Goal: Task Accomplishment & Management: Manage account settings

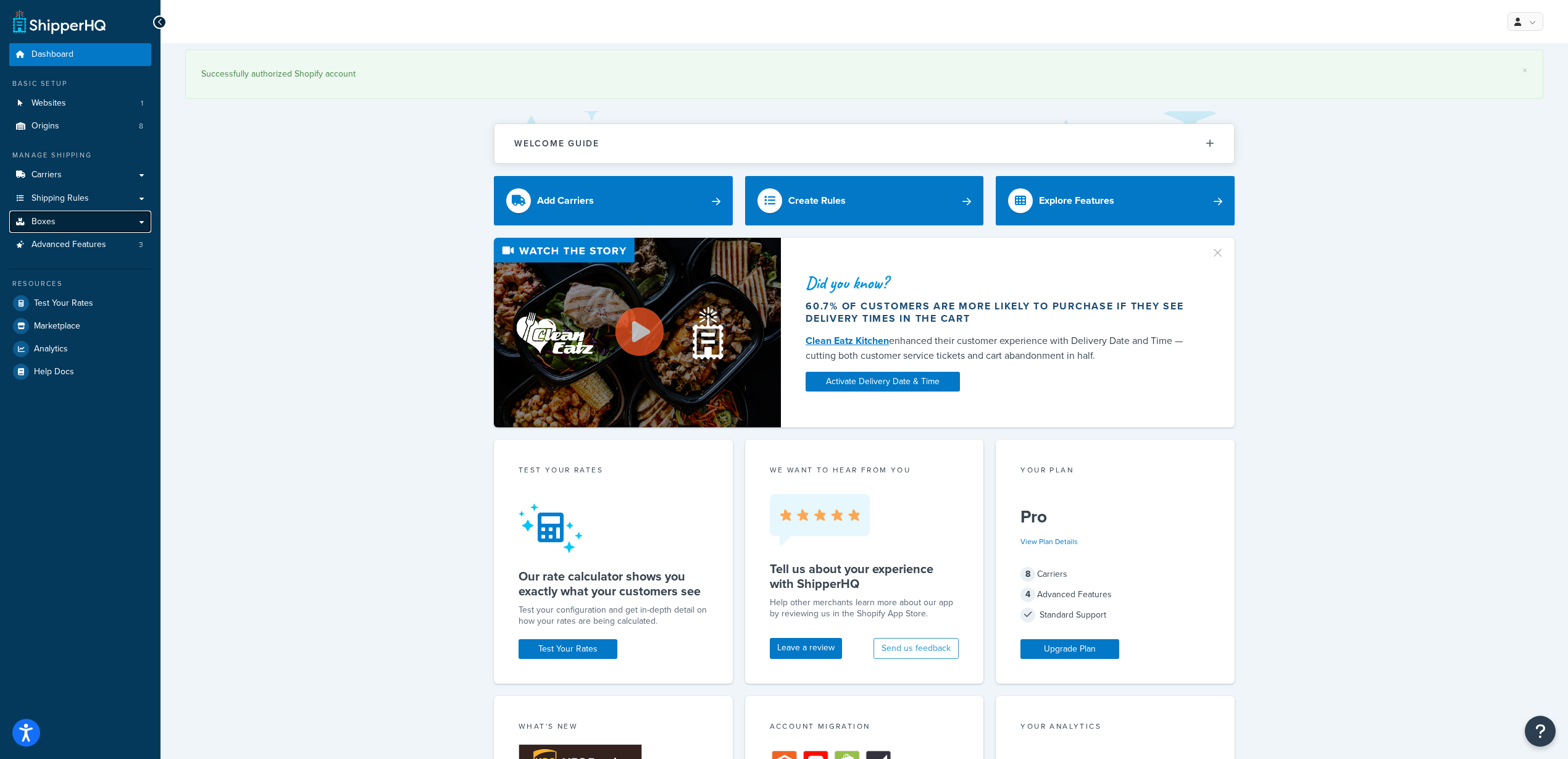
click at [47, 218] on span "Boxes" at bounding box center [44, 222] width 24 height 11
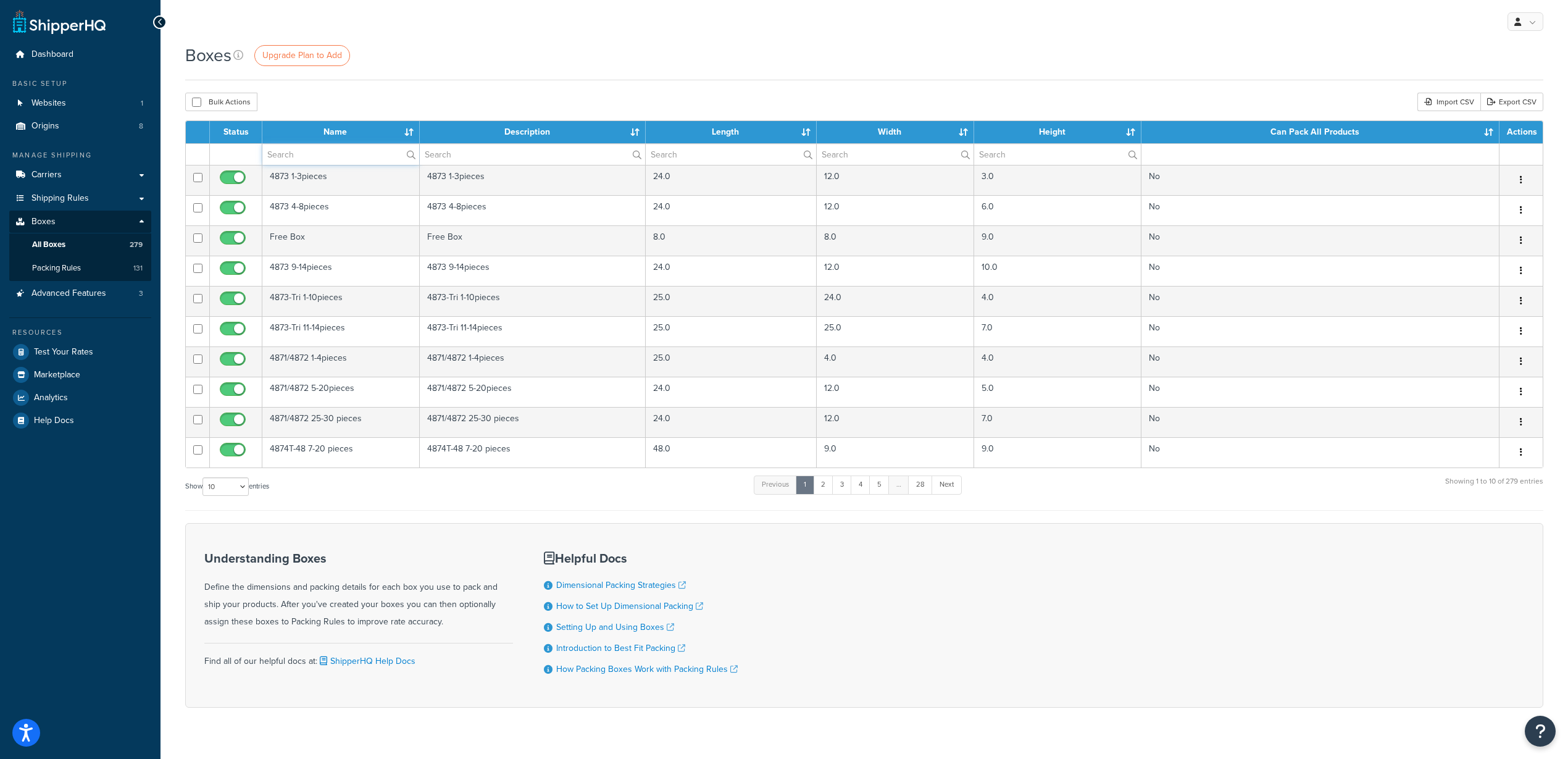
click at [287, 162] on input "text" at bounding box center [341, 154] width 157 height 21
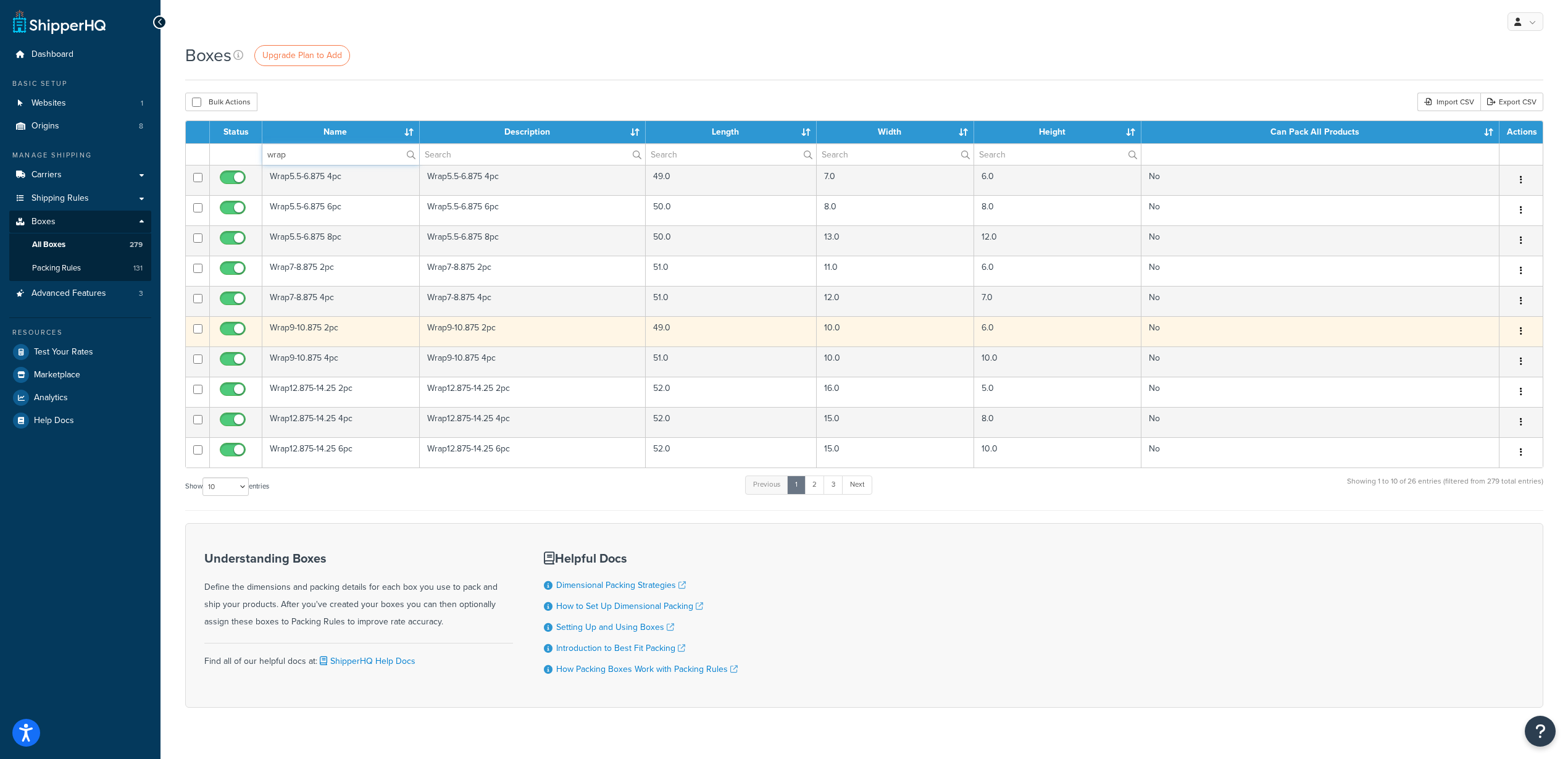
type input "wrap"
click at [319, 325] on td "Wrap9-10.875 2pc" at bounding box center [341, 331] width 158 height 30
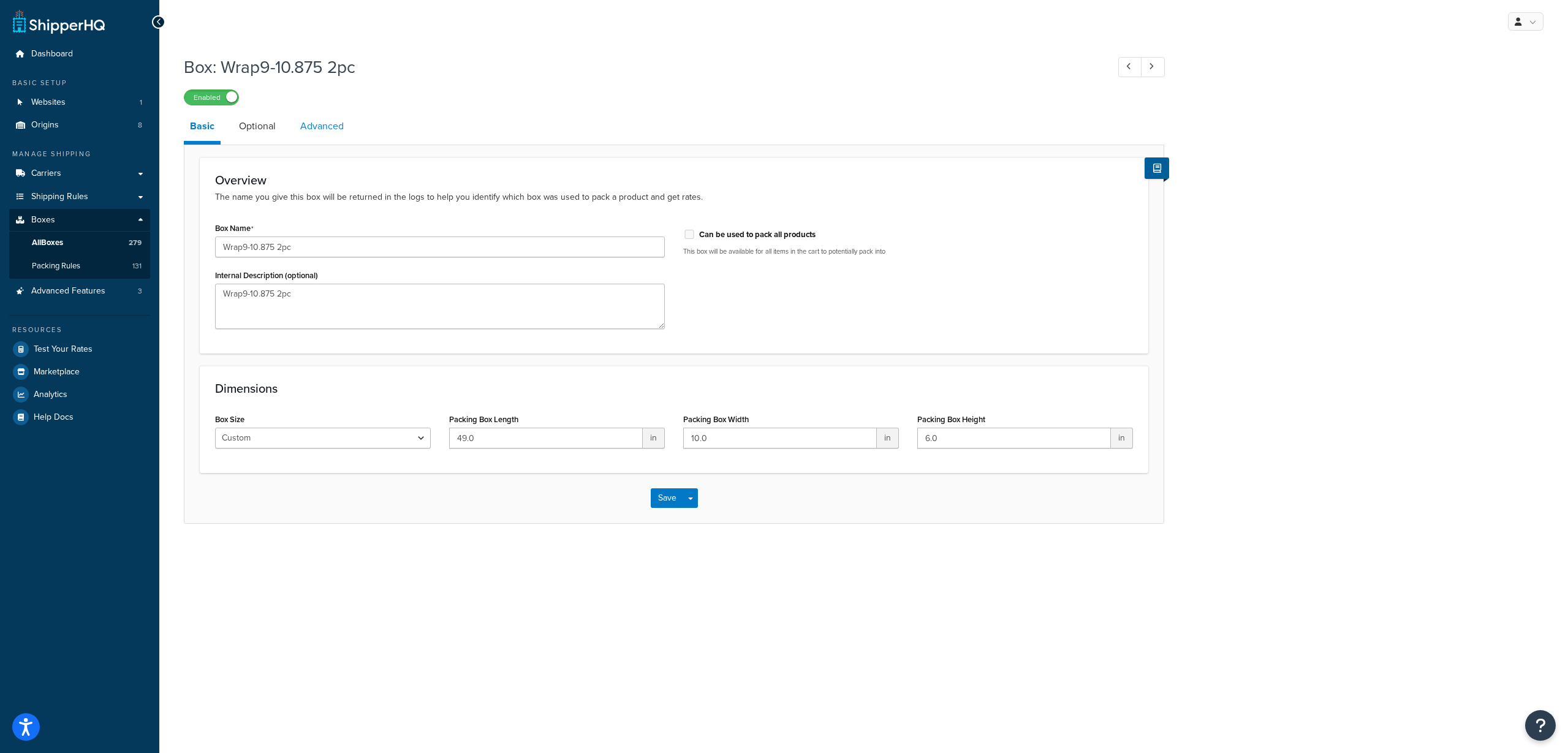
click at [318, 127] on link "Advanced" at bounding box center [321, 126] width 56 height 29
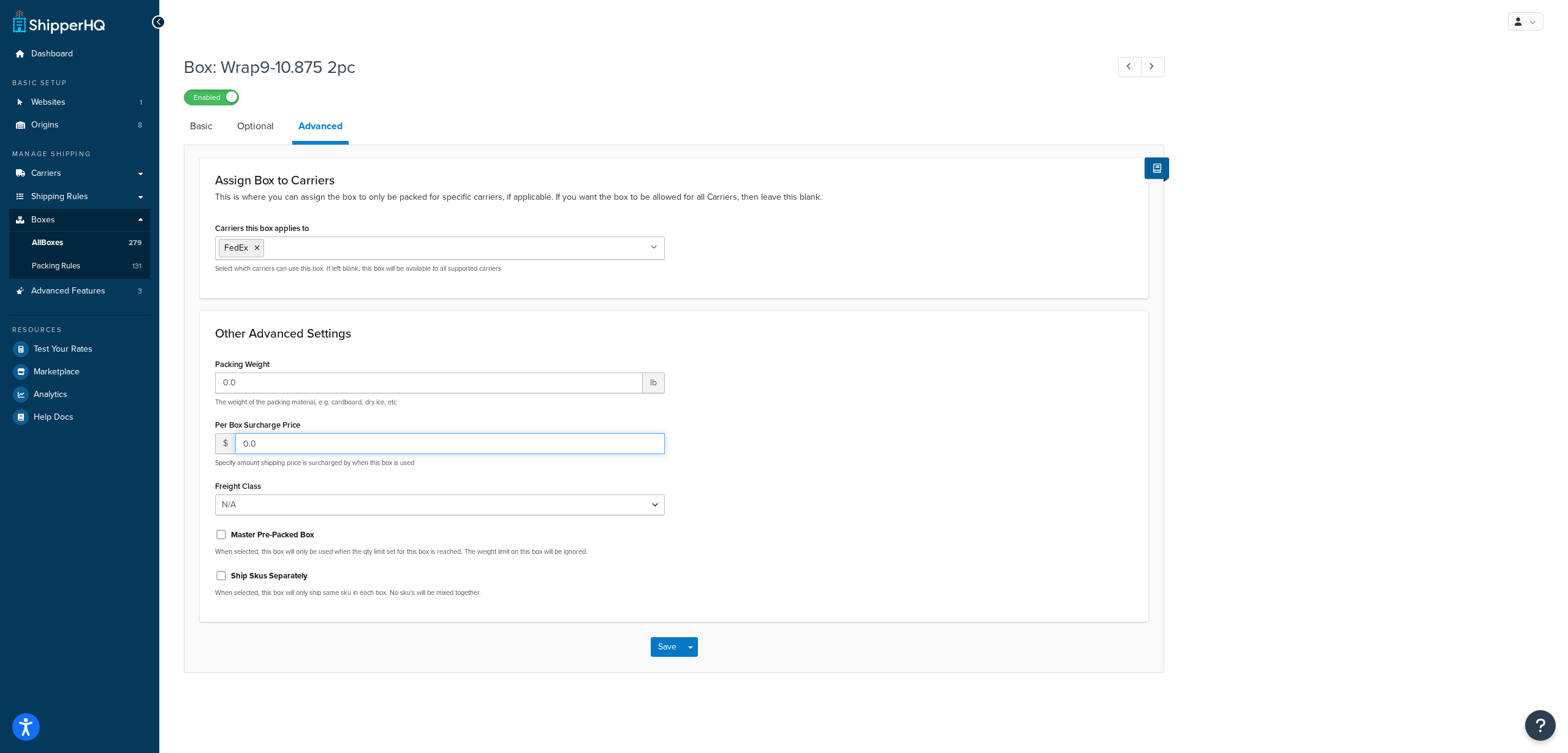
drag, startPoint x: 247, startPoint y: 435, endPoint x: 230, endPoint y: 443, distance: 18.8
click at [230, 443] on div "$ 0.0" at bounding box center [439, 444] width 450 height 21
type input "12.0"
click at [670, 654] on button "Save" at bounding box center [667, 647] width 33 height 20
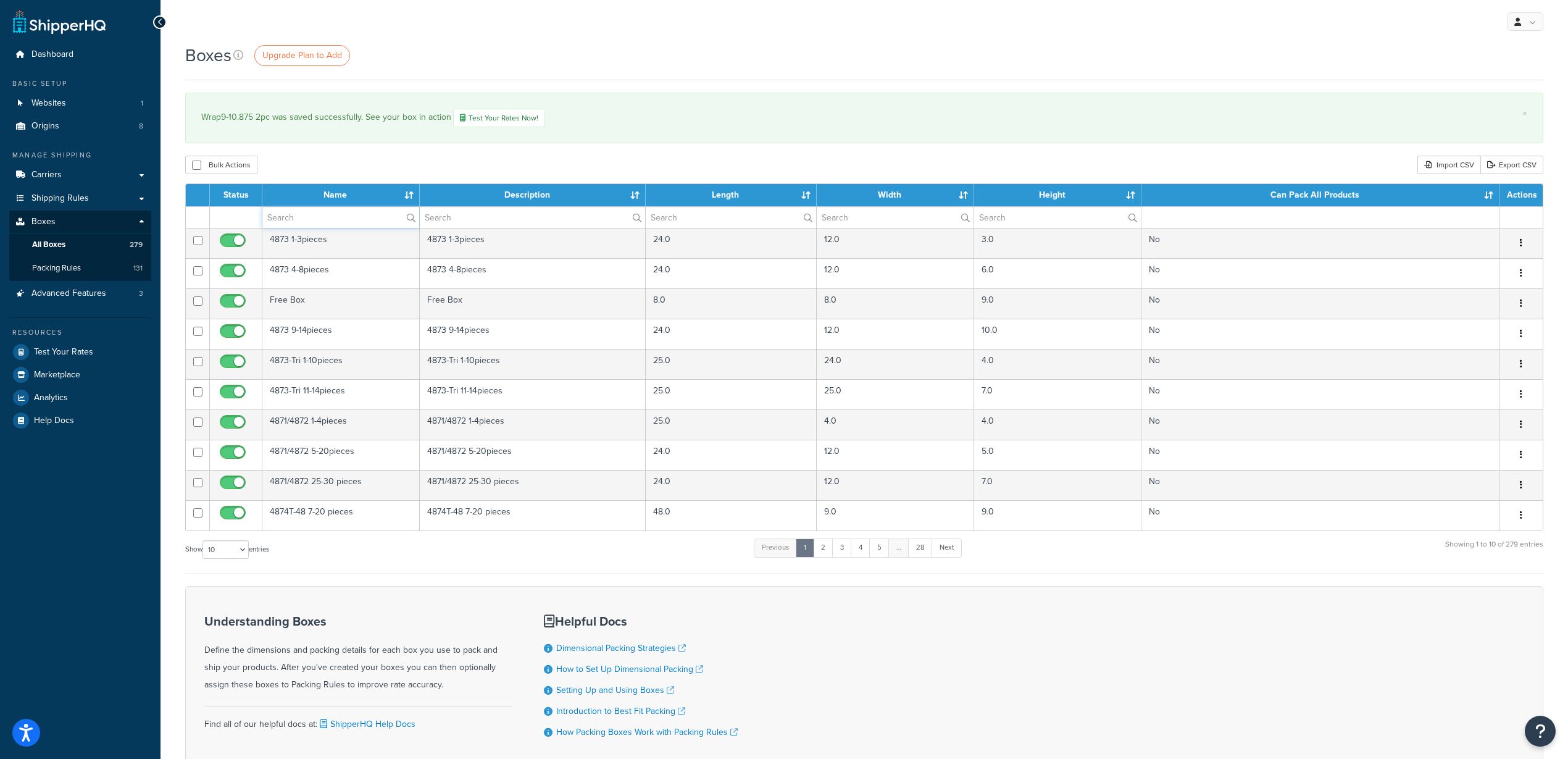
click at [305, 220] on input "text" at bounding box center [341, 218] width 157 height 21
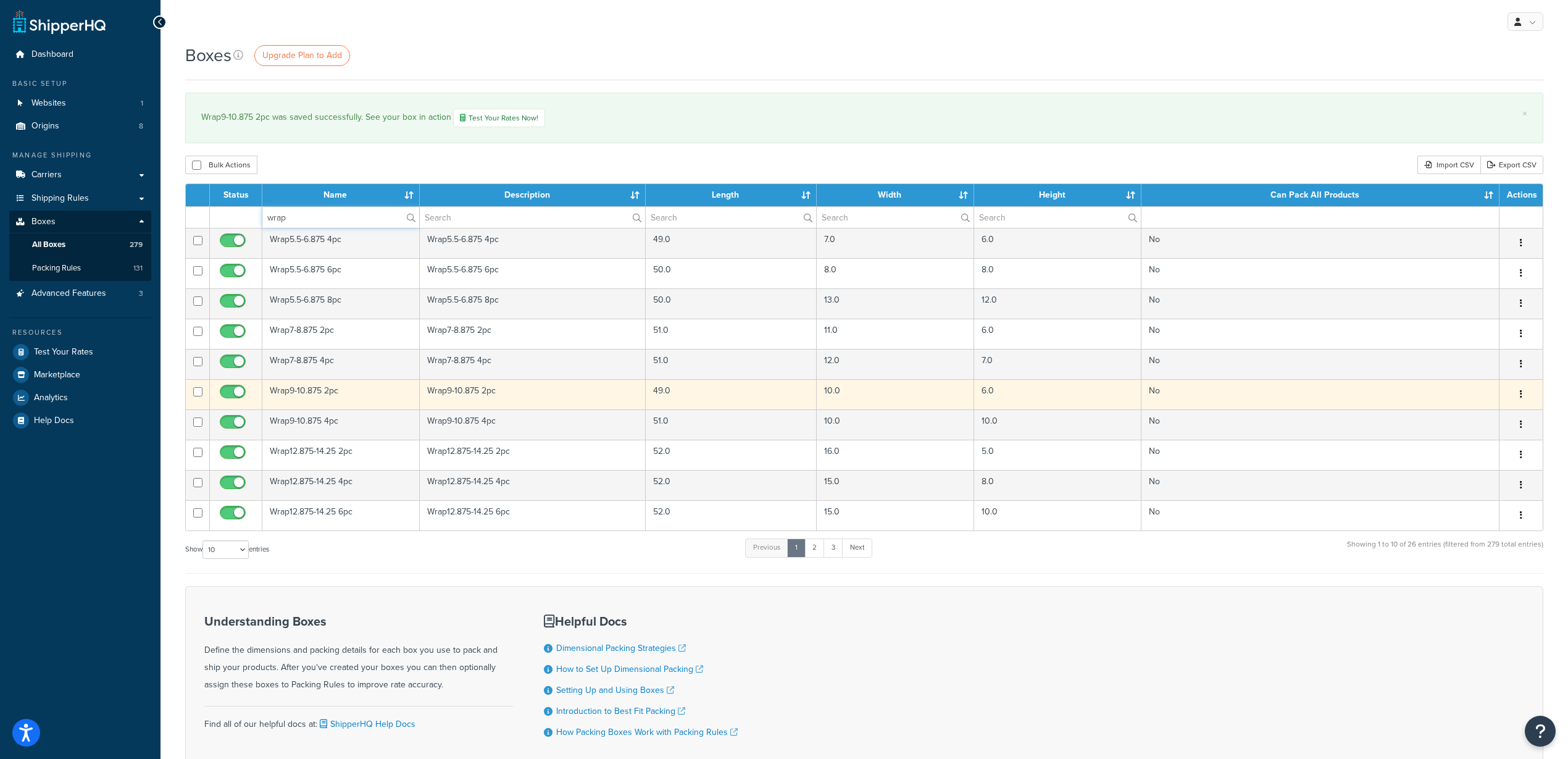
type input "wrap"
click at [659, 389] on td "49.0" at bounding box center [731, 395] width 170 height 30
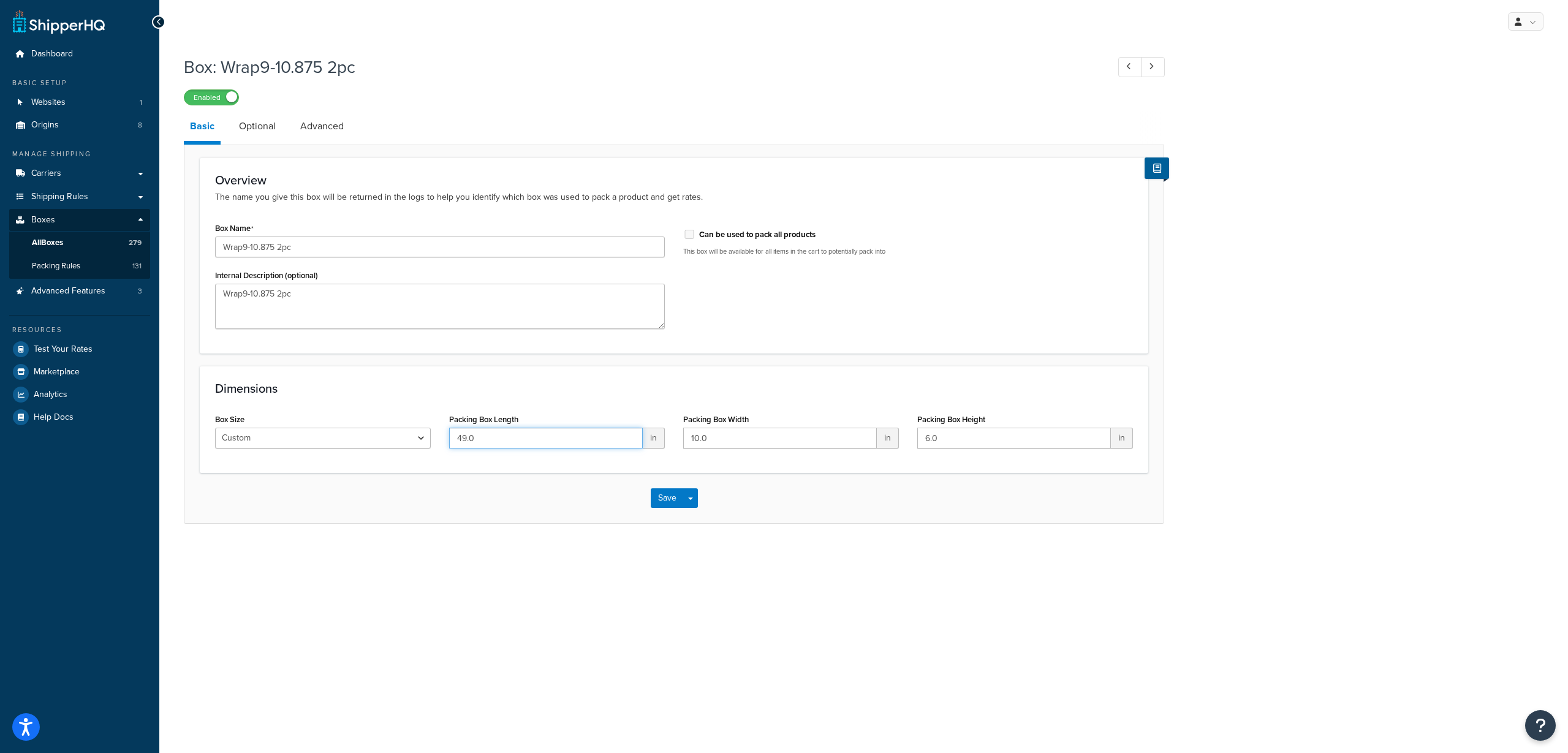
drag, startPoint x: 488, startPoint y: 441, endPoint x: 445, endPoint y: 445, distance: 43.2
click at [445, 445] on div "Packing Box Length 49.0 in" at bounding box center [556, 434] width 234 height 47
type input "51"
click at [663, 501] on button "Save" at bounding box center [667, 498] width 33 height 20
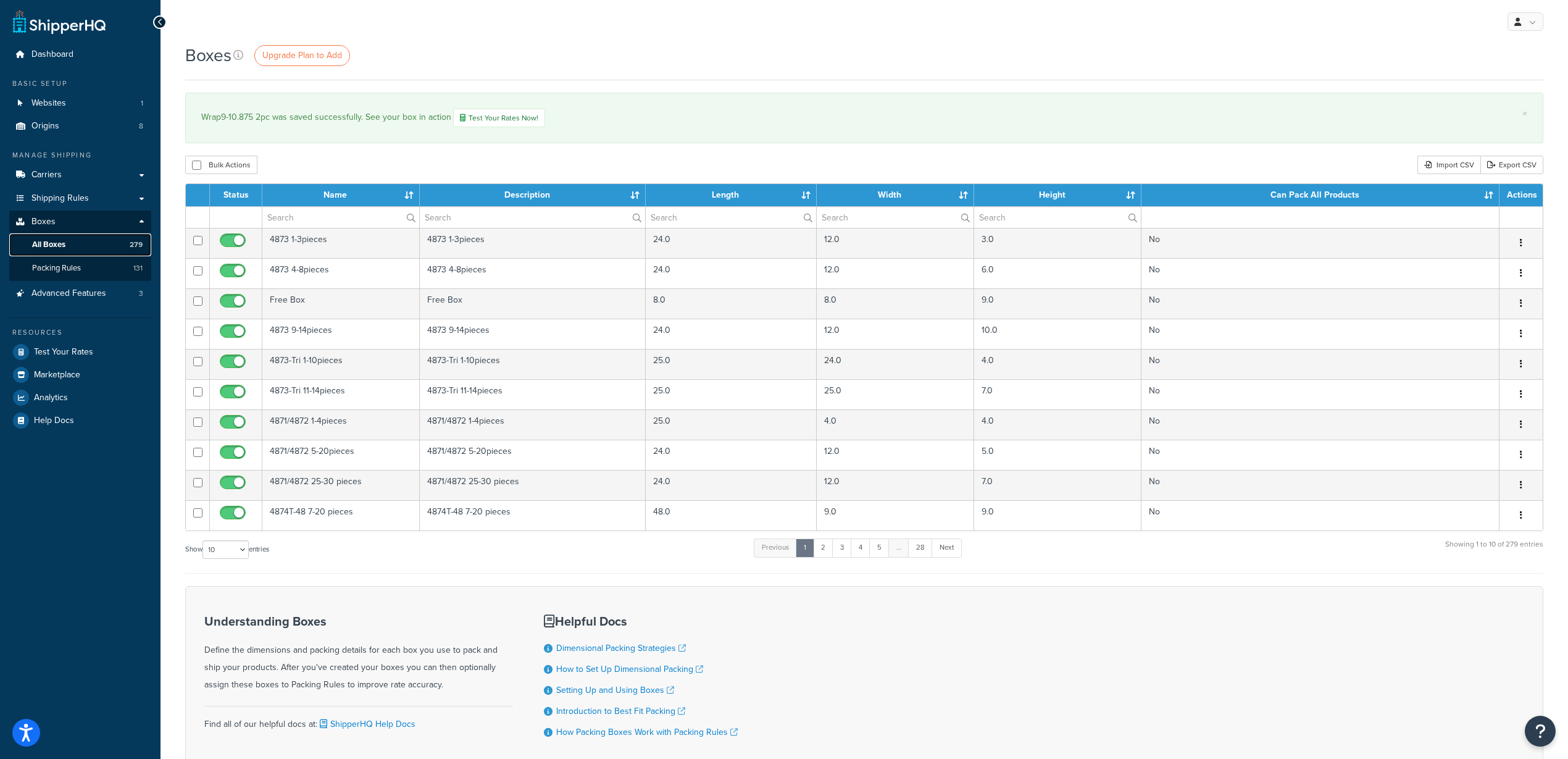
click at [74, 246] on link "All Boxes 279" at bounding box center [80, 245] width 142 height 23
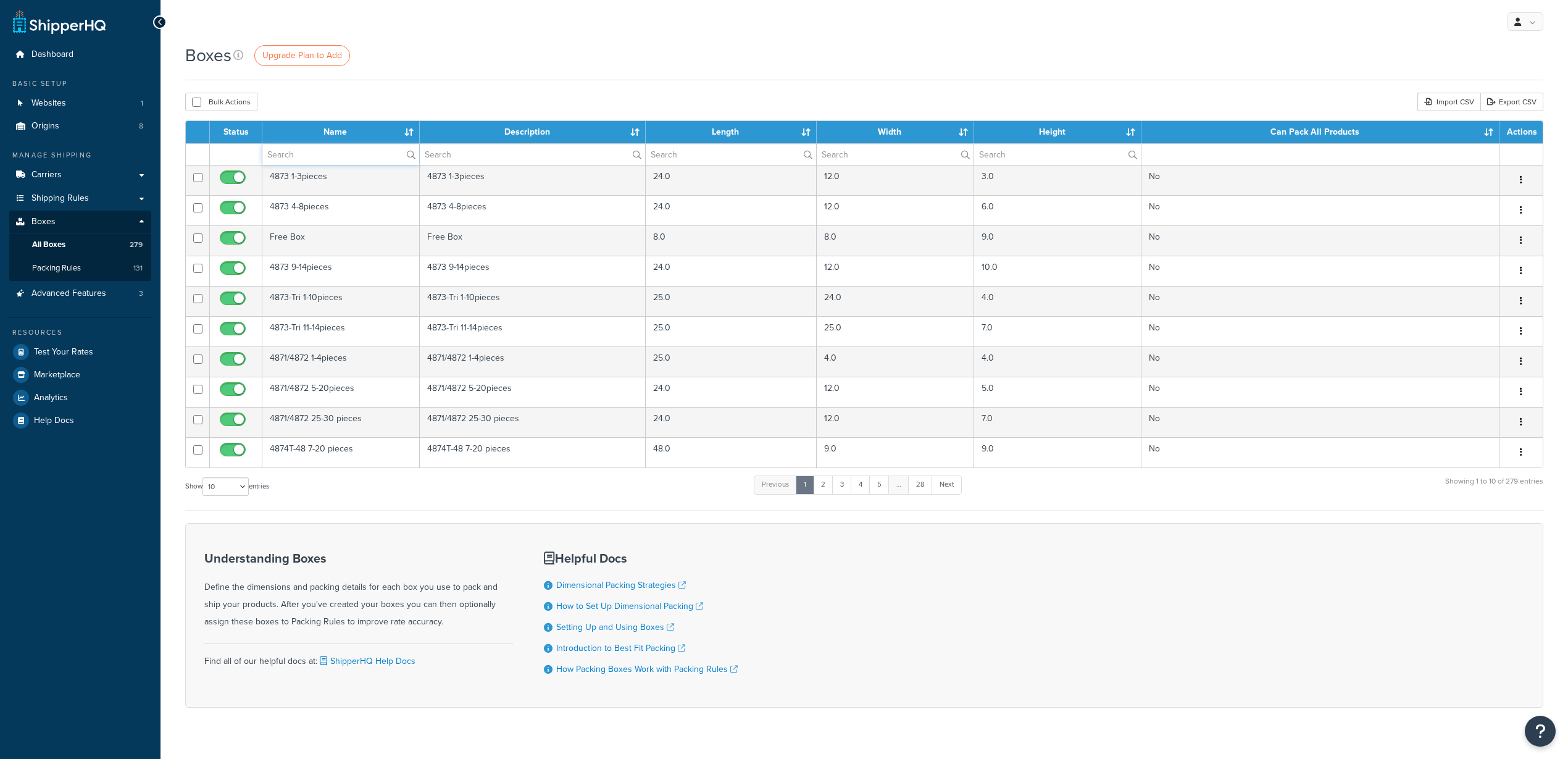
click at [354, 154] on input "text" at bounding box center [341, 154] width 157 height 21
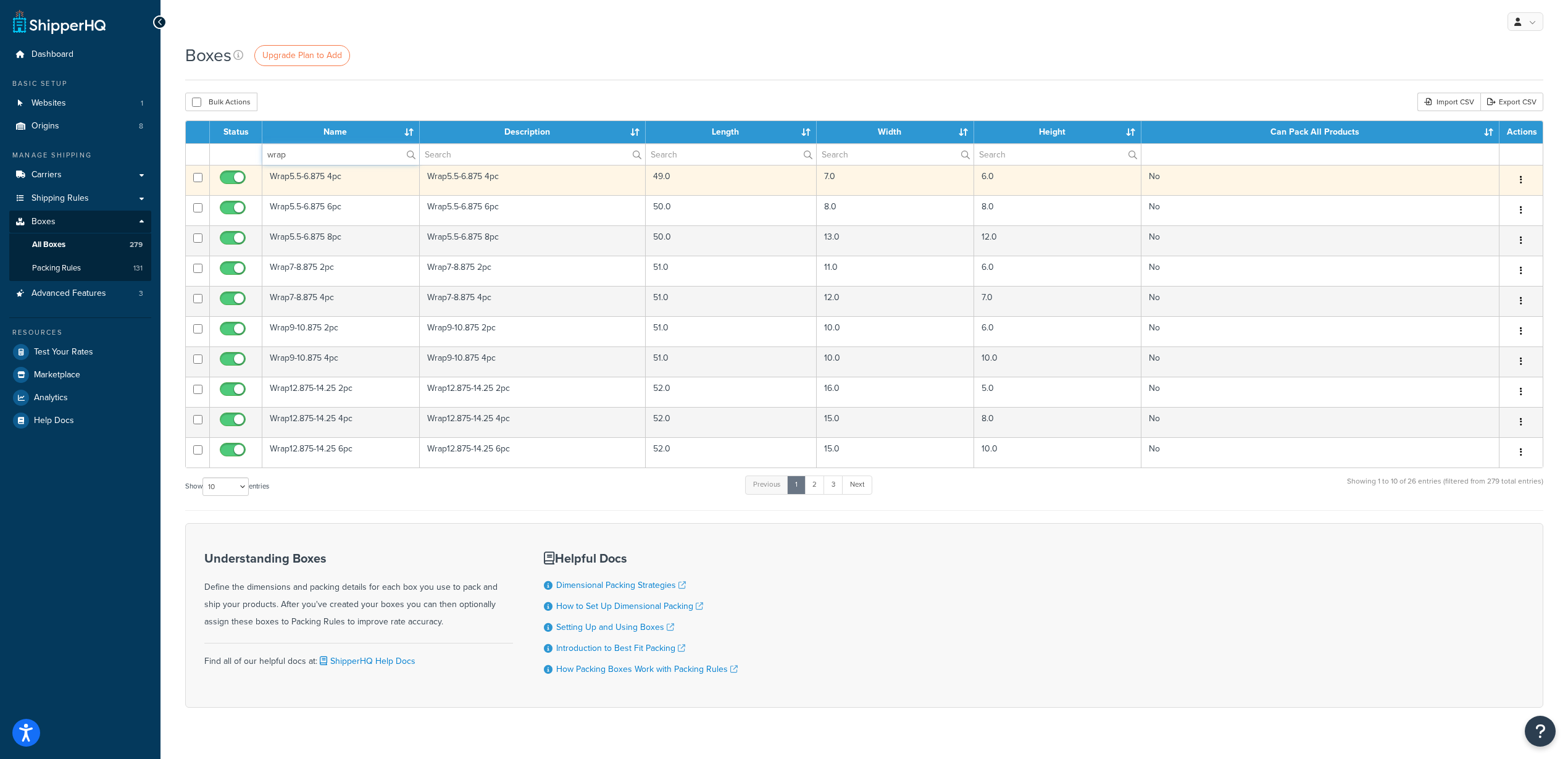
type input "wrap"
click at [318, 176] on td "Wrap5.5-6.875 4pc" at bounding box center [341, 180] width 158 height 30
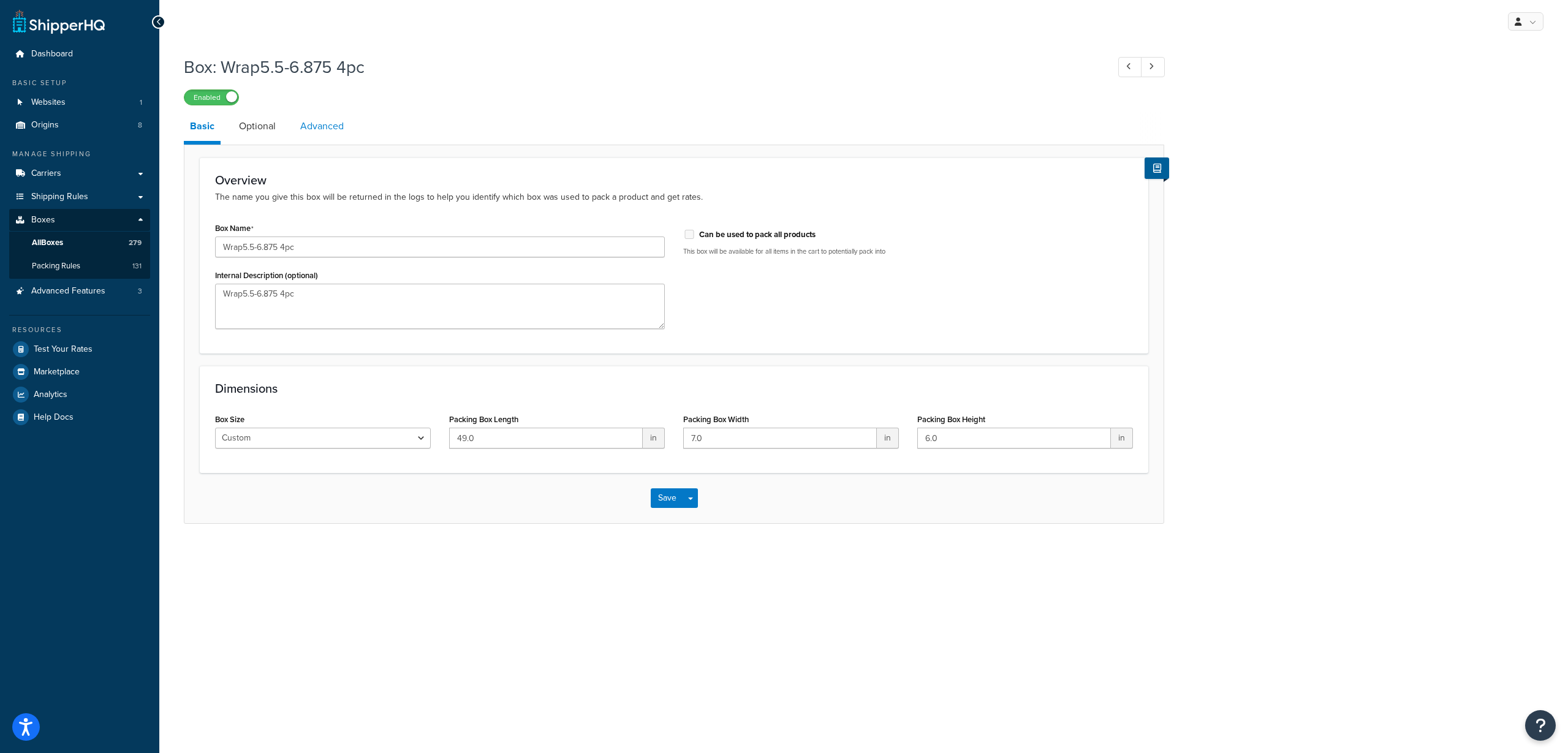
click at [319, 125] on link "Advanced" at bounding box center [321, 126] width 56 height 29
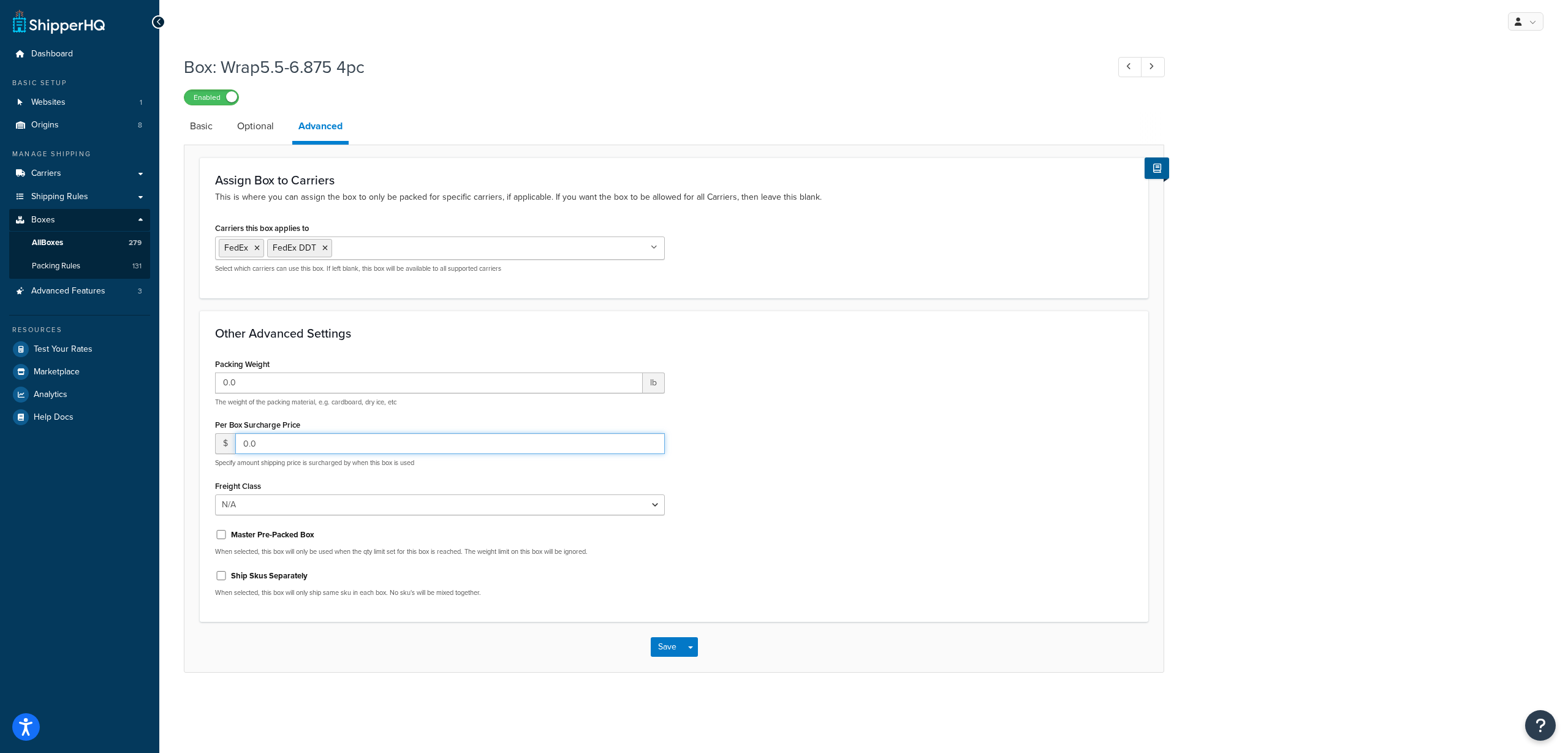
click at [242, 442] on input "0.0" at bounding box center [450, 444] width 429 height 21
type input "12.0"
click at [664, 652] on button "Save" at bounding box center [667, 647] width 33 height 20
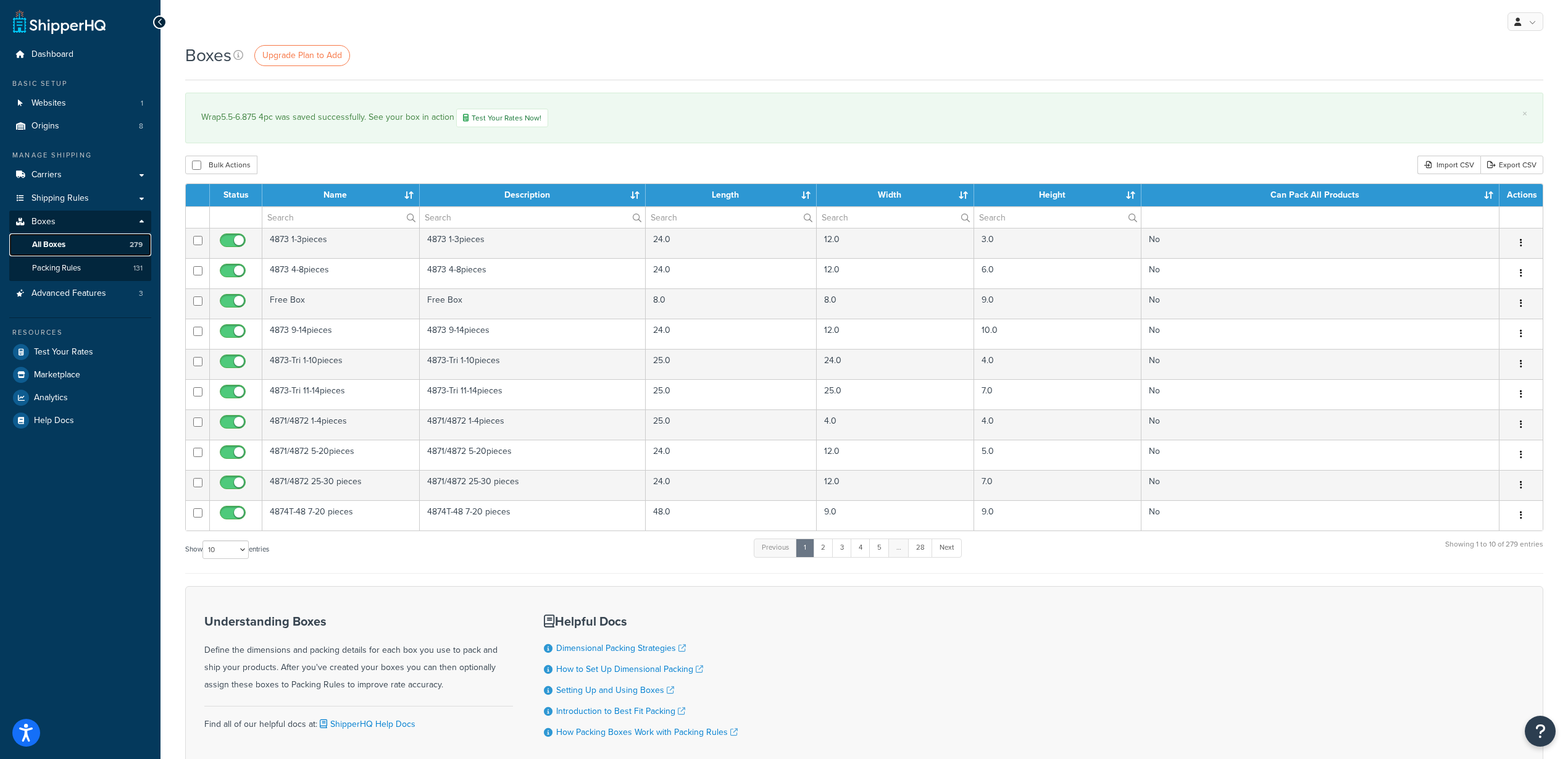
click at [58, 248] on span "All Boxes" at bounding box center [49, 245] width 34 height 11
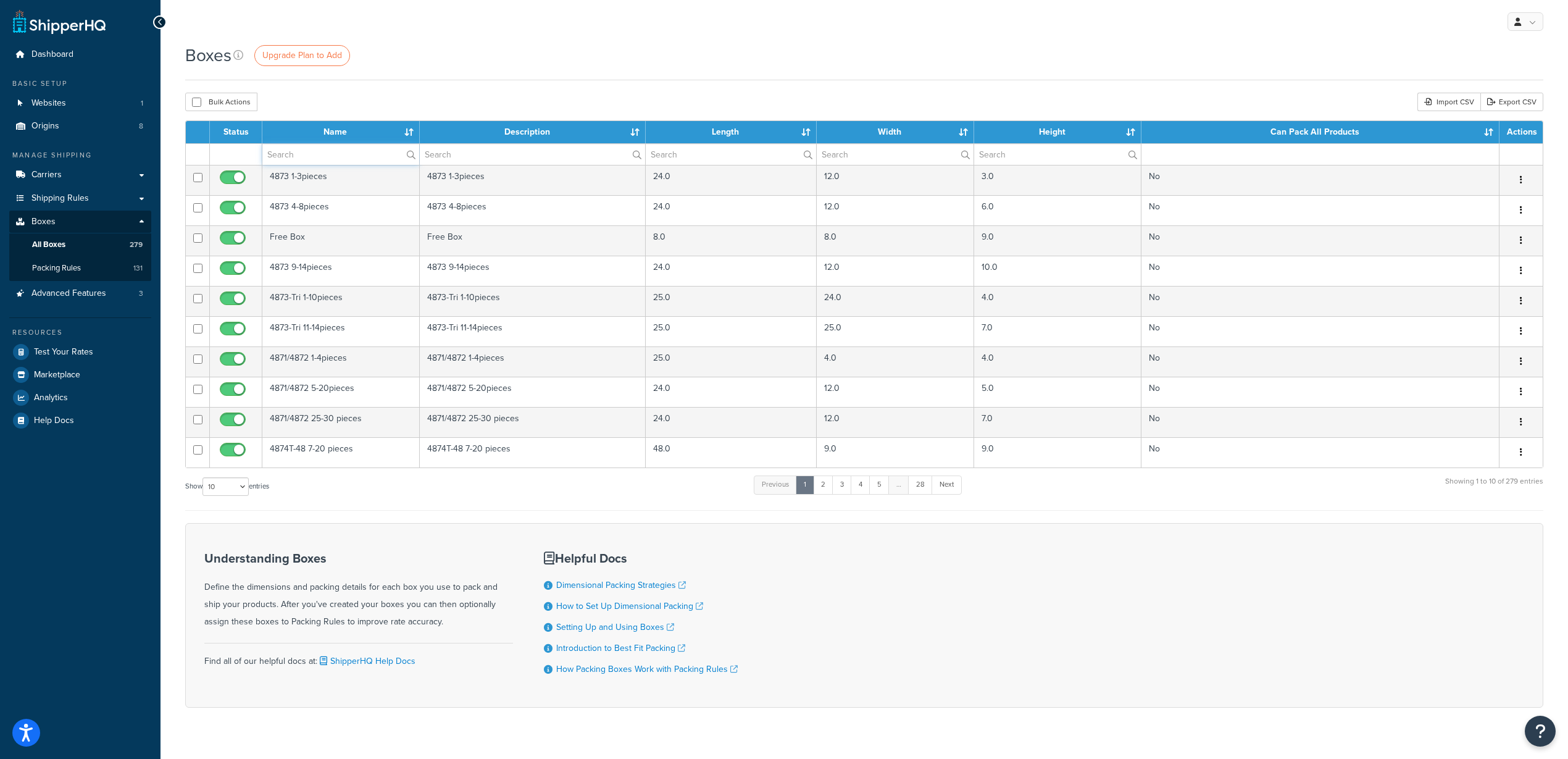
click at [367, 149] on input "text" at bounding box center [341, 154] width 157 height 21
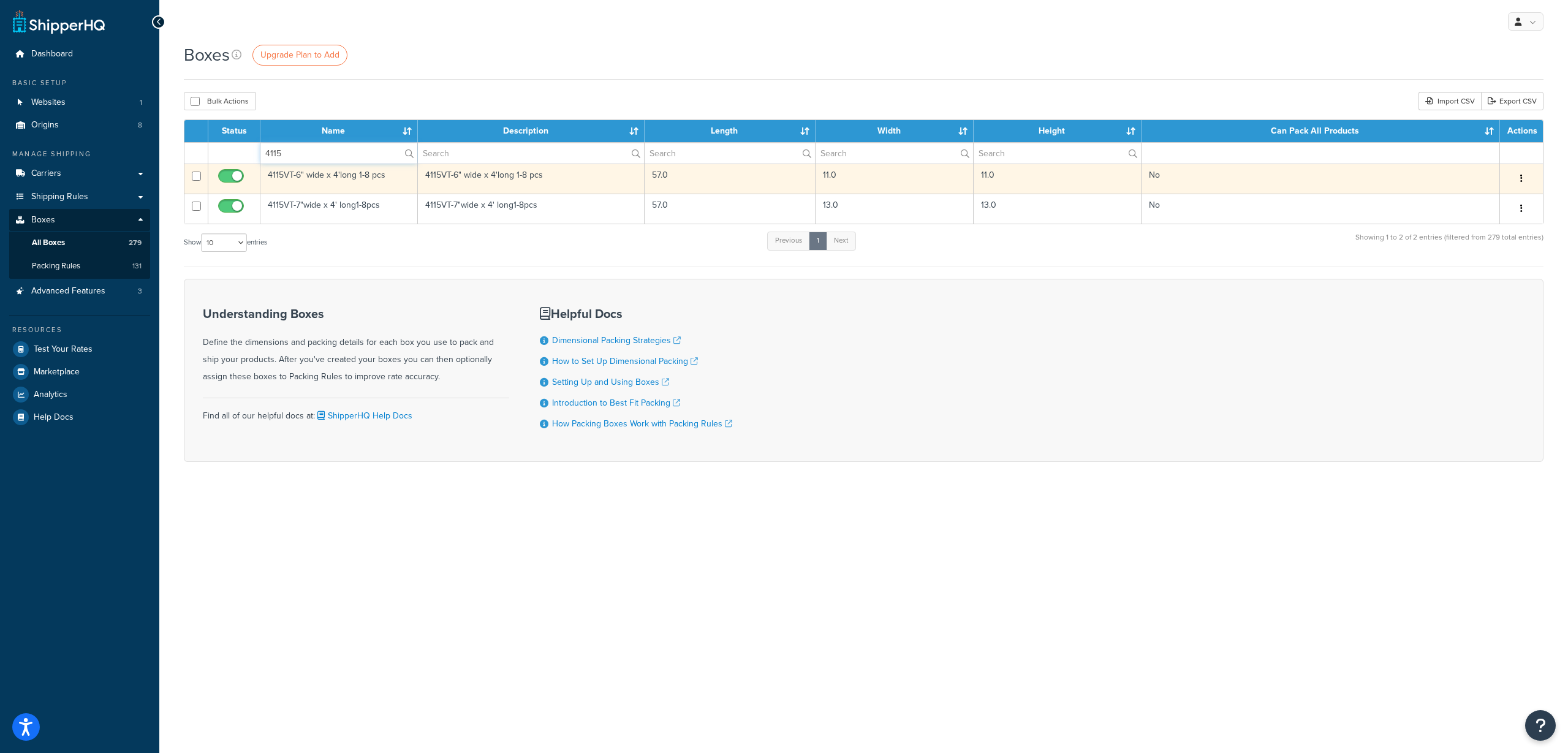
type input "4115"
click at [350, 174] on td "4115VT-6" wide x 4'long 1-8 pcs" at bounding box center [339, 179] width 158 height 30
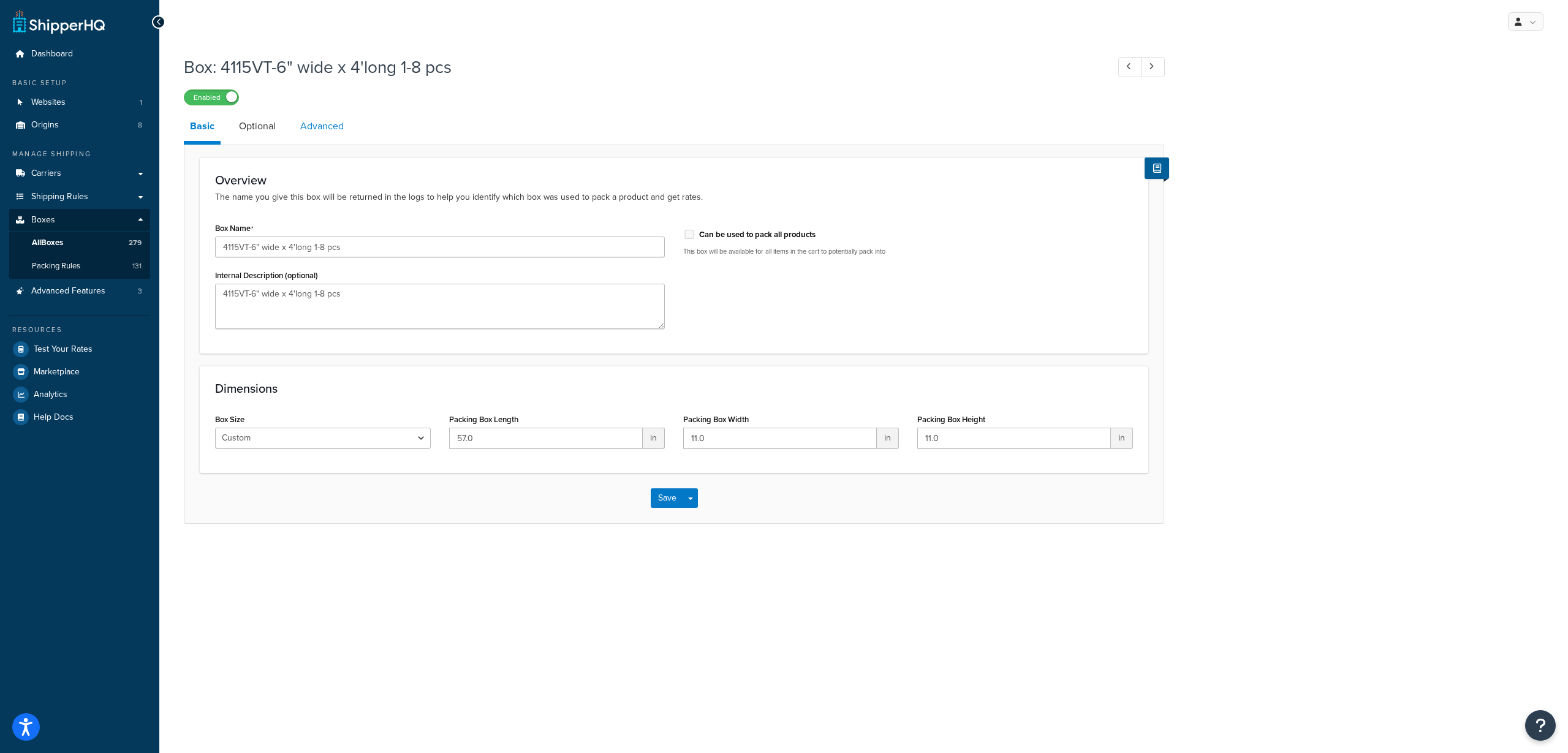
click at [325, 129] on link "Advanced" at bounding box center [321, 126] width 56 height 29
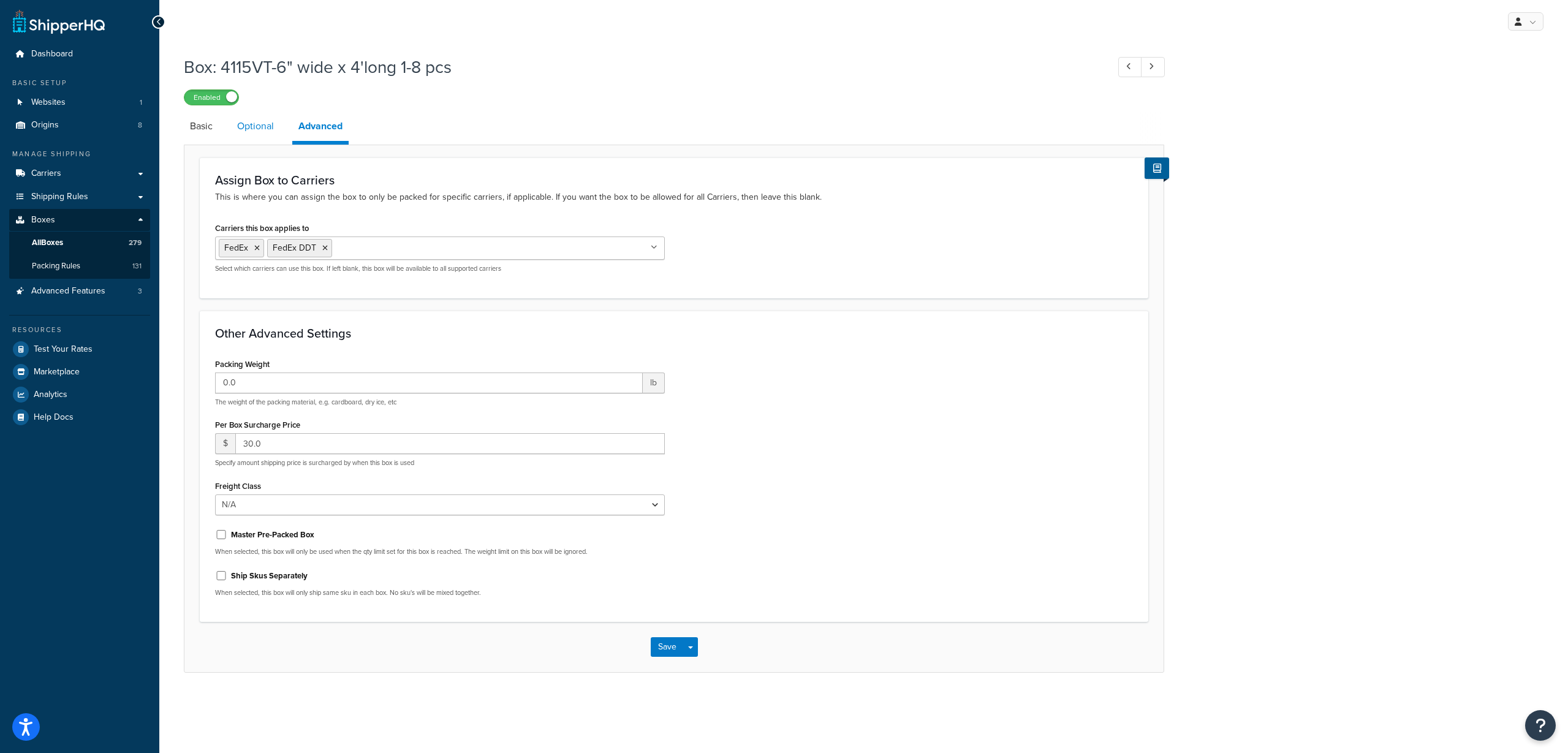
click at [270, 126] on link "Optional" at bounding box center [255, 126] width 49 height 29
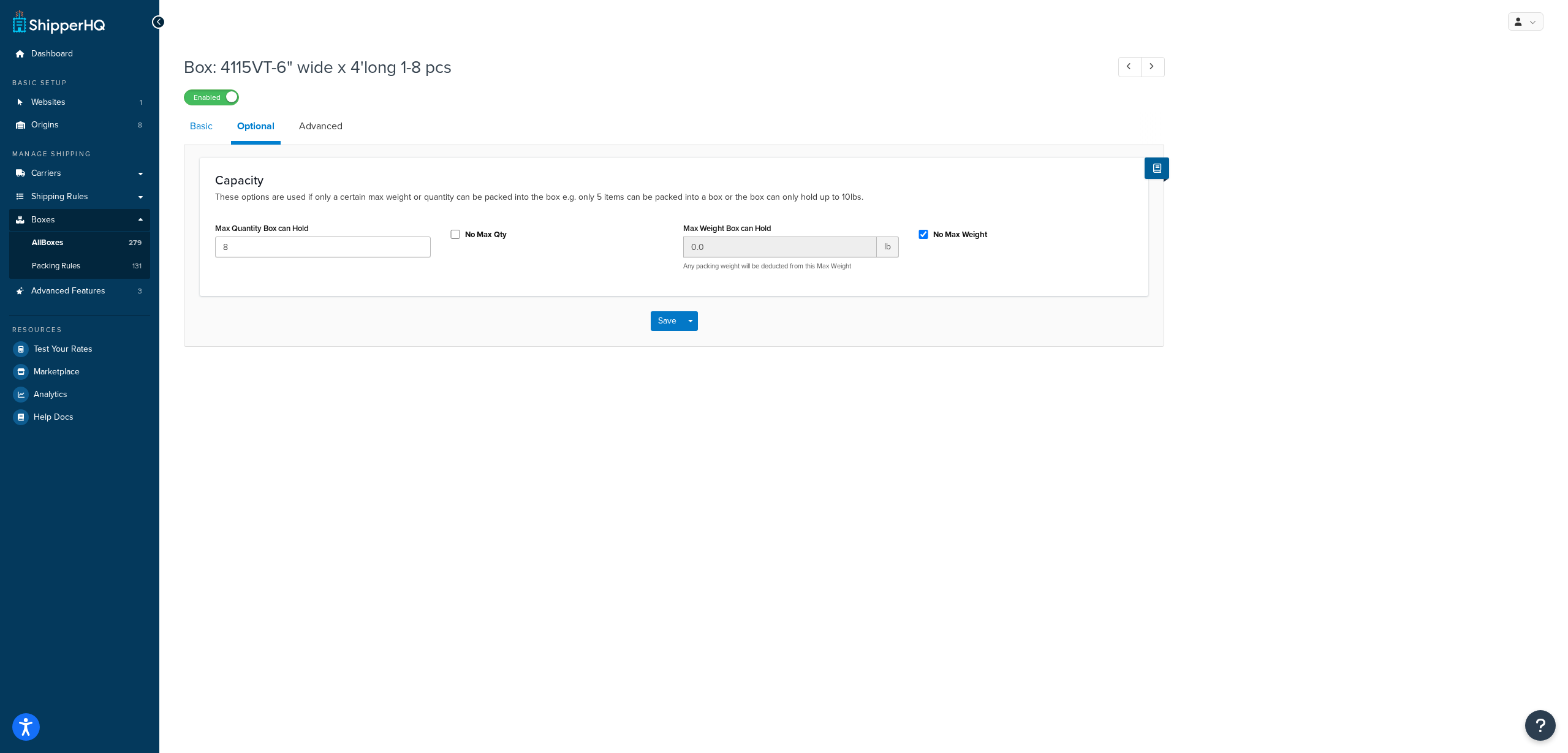
click at [189, 126] on link "Basic" at bounding box center [201, 126] width 35 height 29
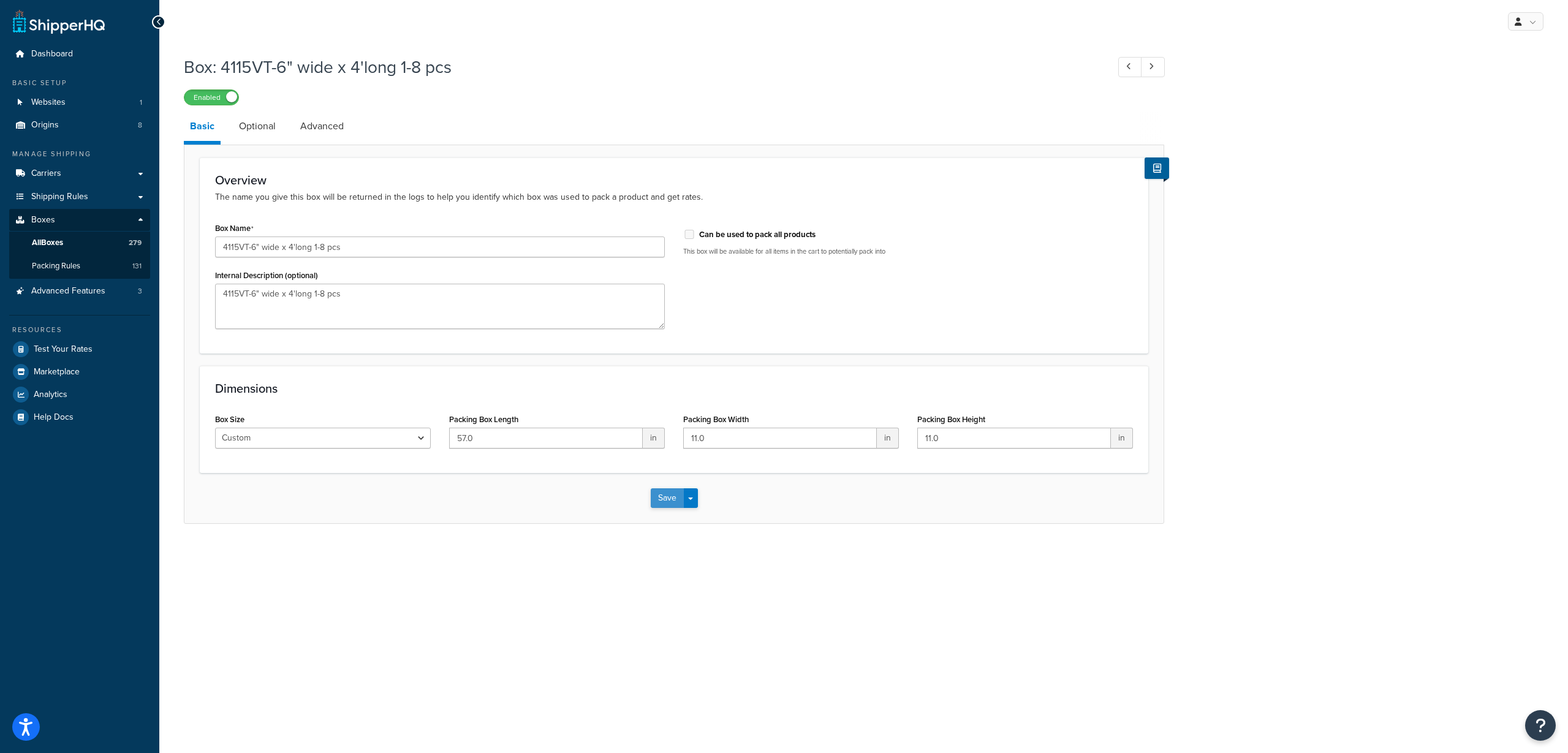
click at [655, 502] on button "Save" at bounding box center [667, 498] width 33 height 20
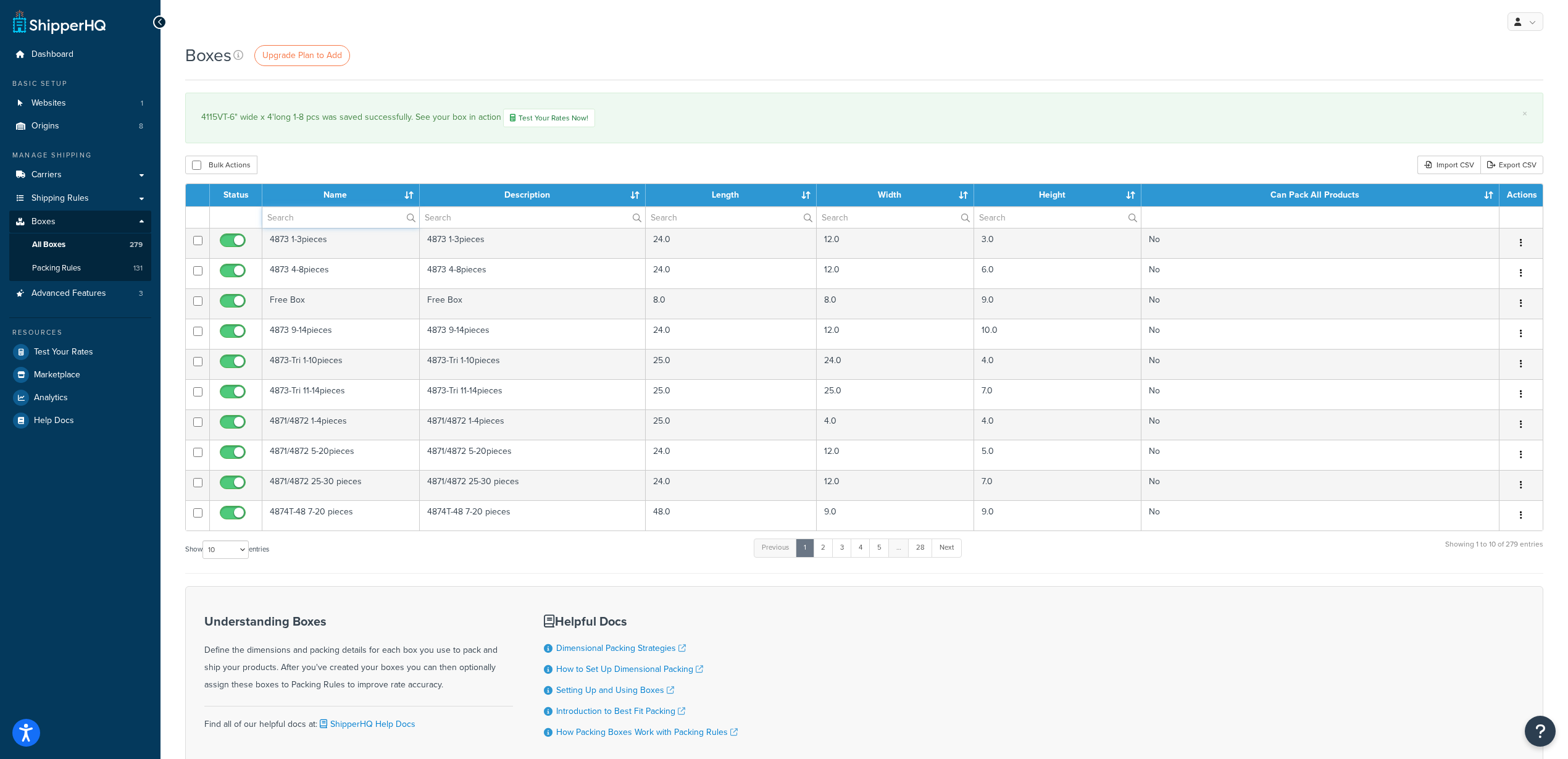
click at [338, 216] on input "text" at bounding box center [341, 218] width 157 height 21
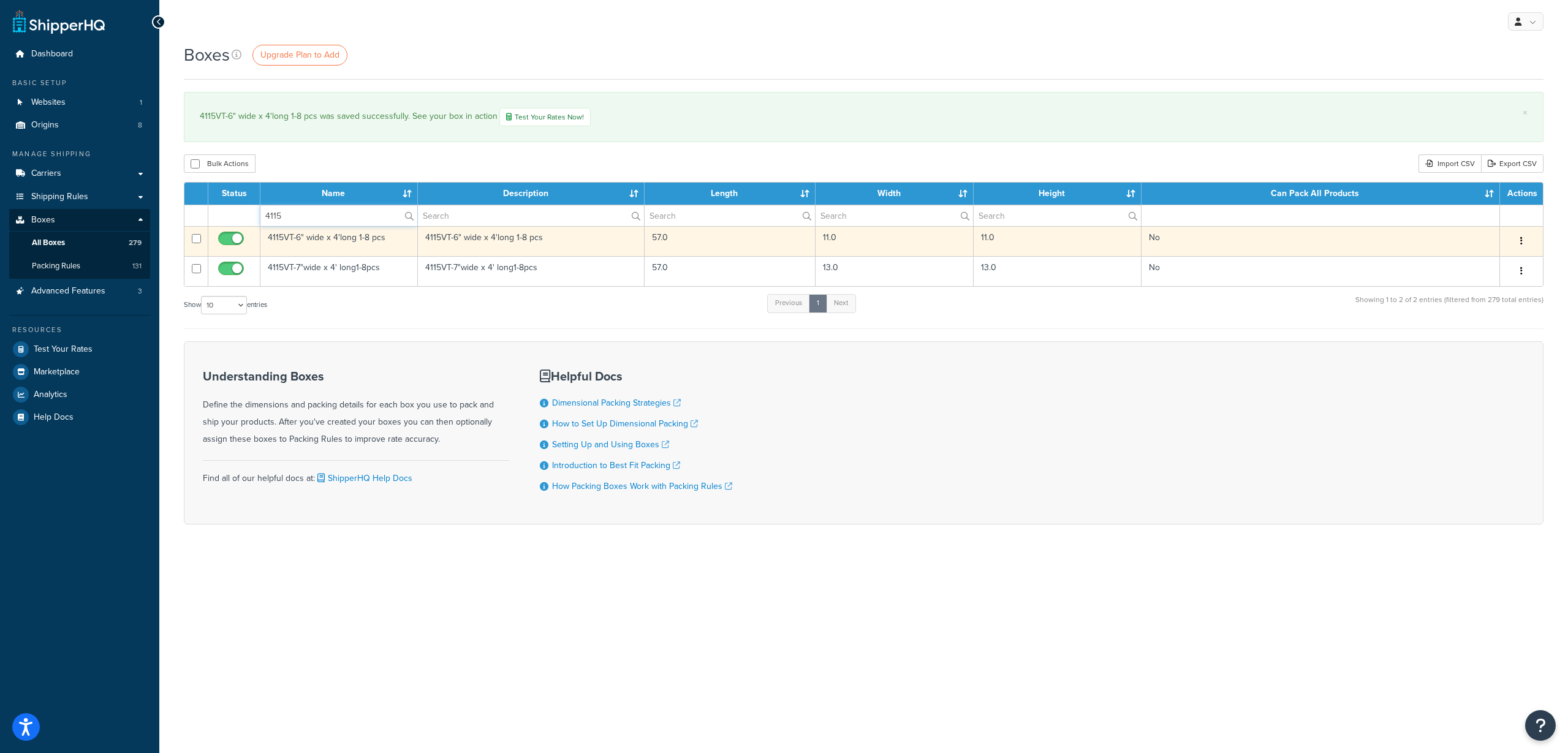
type input "4115"
click at [319, 238] on td "4115VT-6" wide x 4'long 1-8 pcs" at bounding box center [339, 241] width 158 height 30
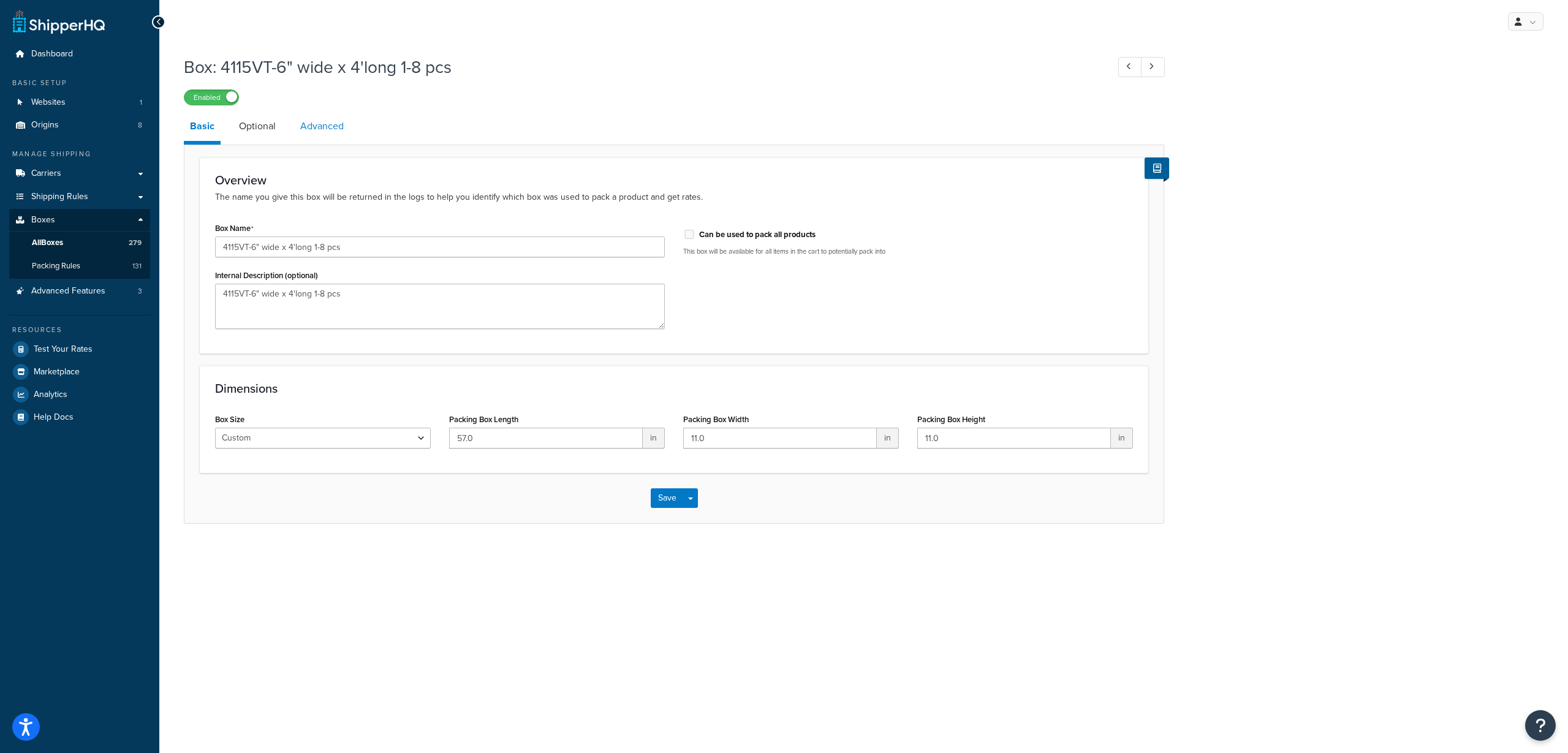
click at [327, 134] on link "Advanced" at bounding box center [321, 126] width 56 height 29
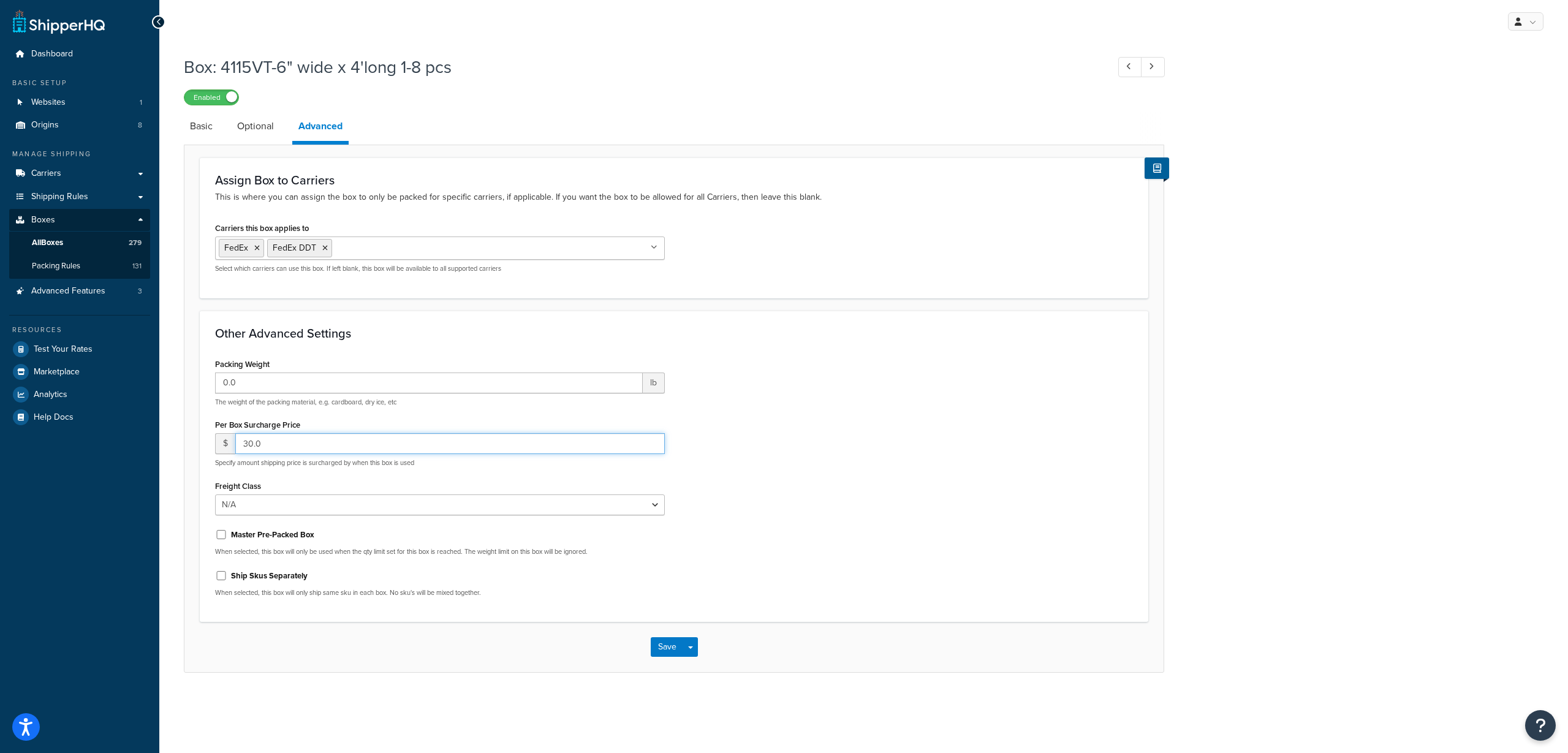
click at [250, 437] on input "30.0" at bounding box center [450, 444] width 429 height 21
type input "40.0"
click at [657, 645] on button "Save" at bounding box center [667, 647] width 33 height 20
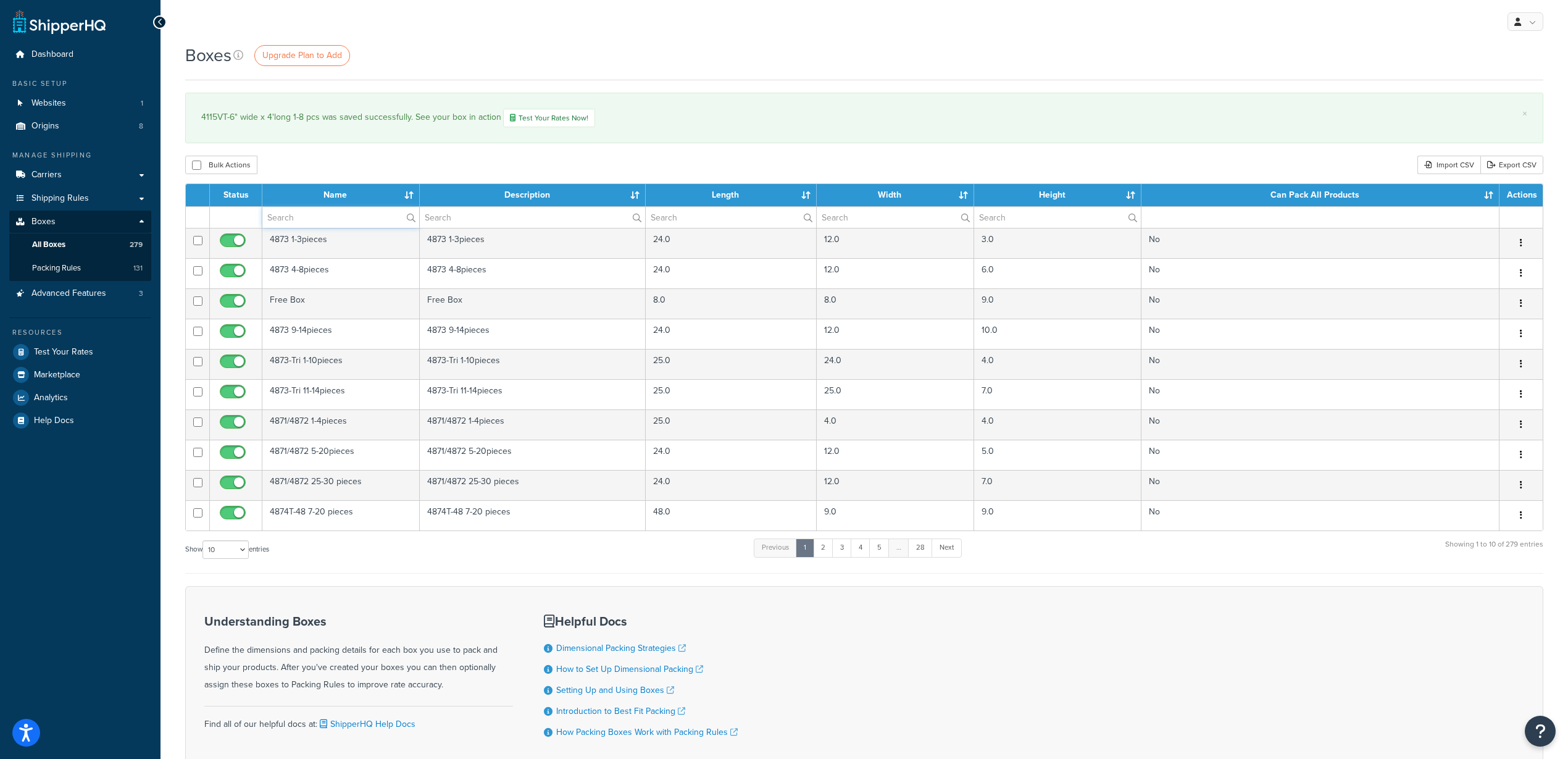
click at [318, 214] on input "text" at bounding box center [341, 218] width 157 height 21
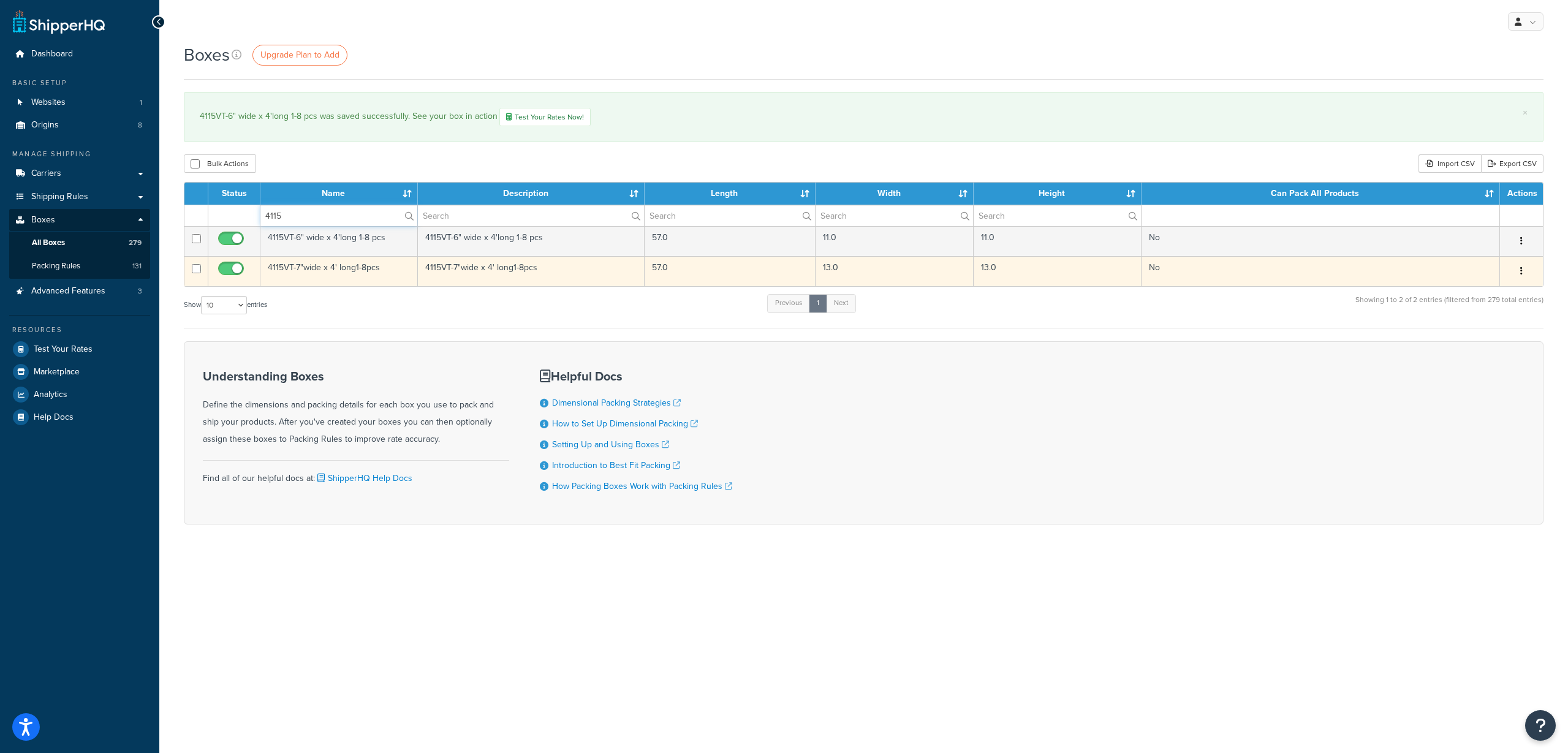
type input "4115"
click at [330, 268] on td "4115VT-7"wide x 4' long1-8pcs" at bounding box center [339, 271] width 158 height 30
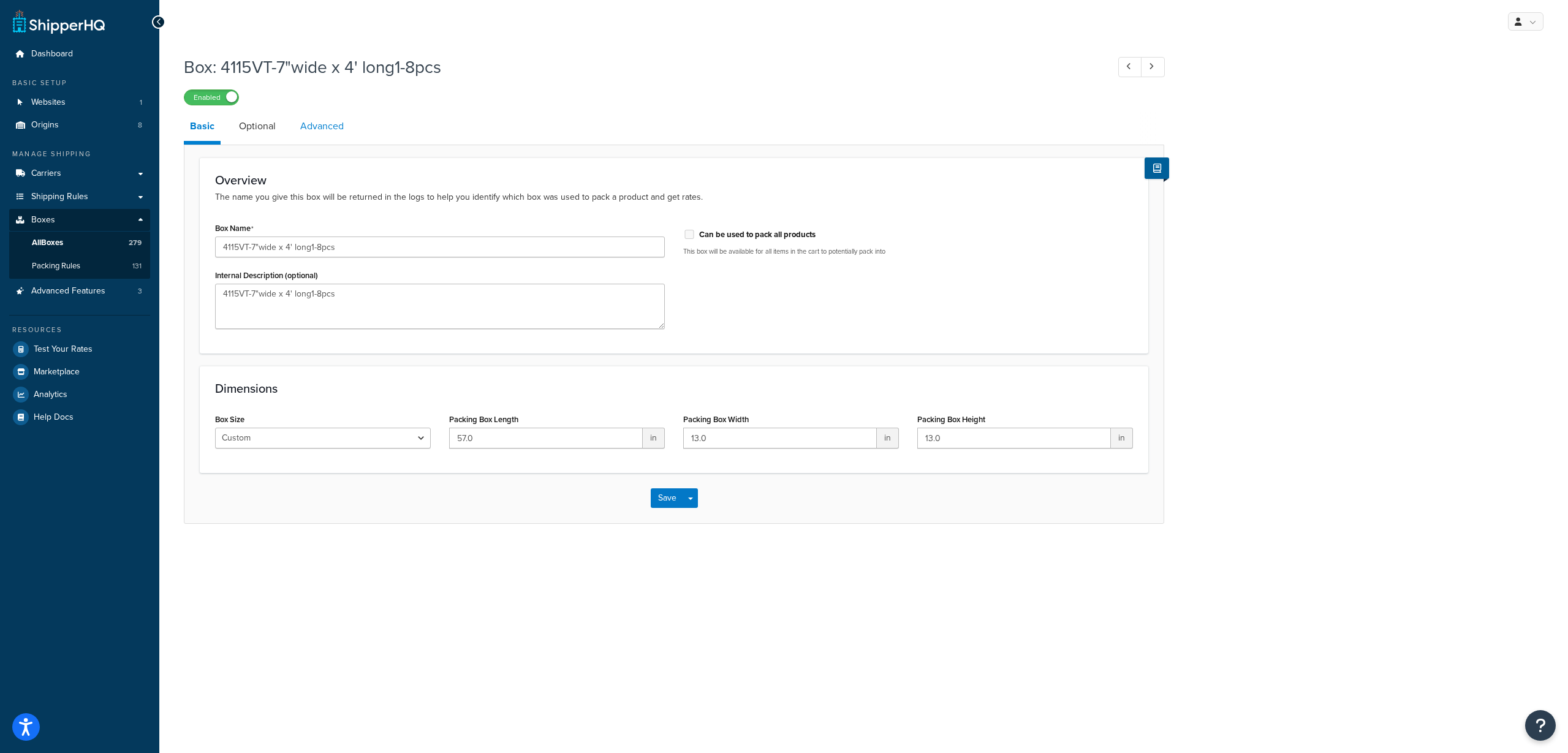
click at [314, 124] on link "Advanced" at bounding box center [321, 126] width 56 height 29
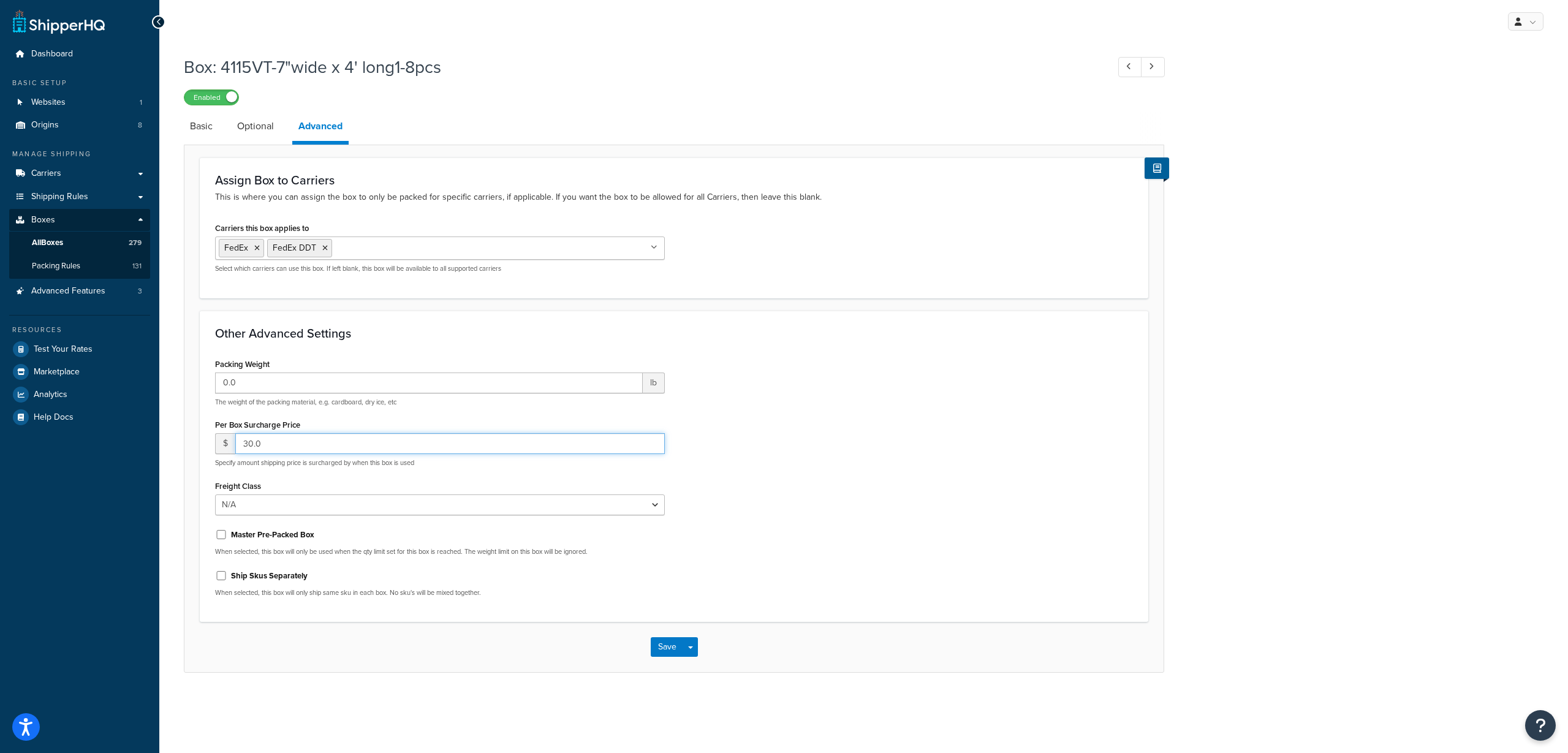
click at [247, 440] on input "30.0" at bounding box center [450, 444] width 429 height 21
type input "40.0"
click at [670, 651] on button "Save" at bounding box center [667, 647] width 33 height 20
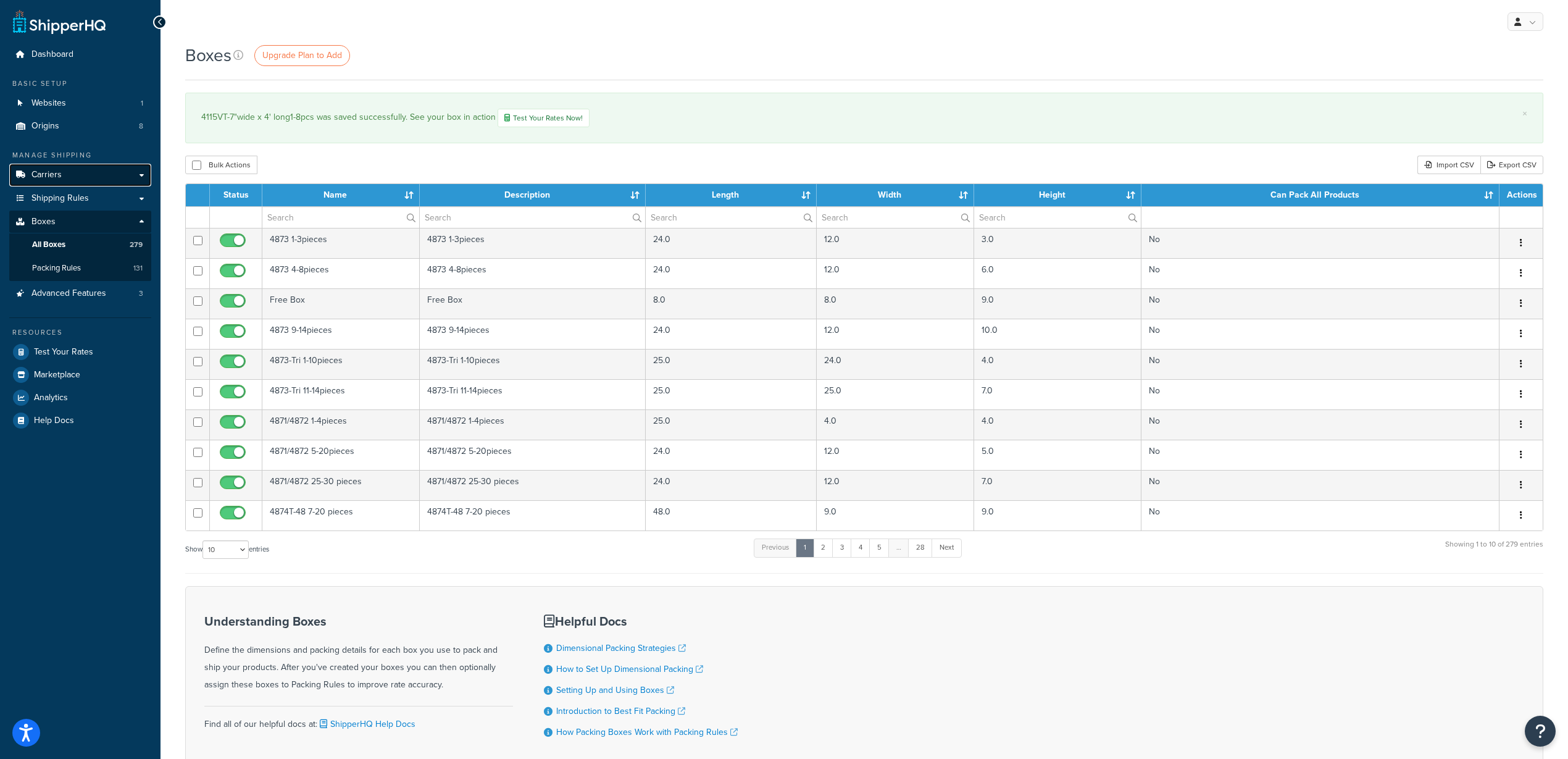
click at [65, 172] on link "Carriers" at bounding box center [80, 175] width 142 height 23
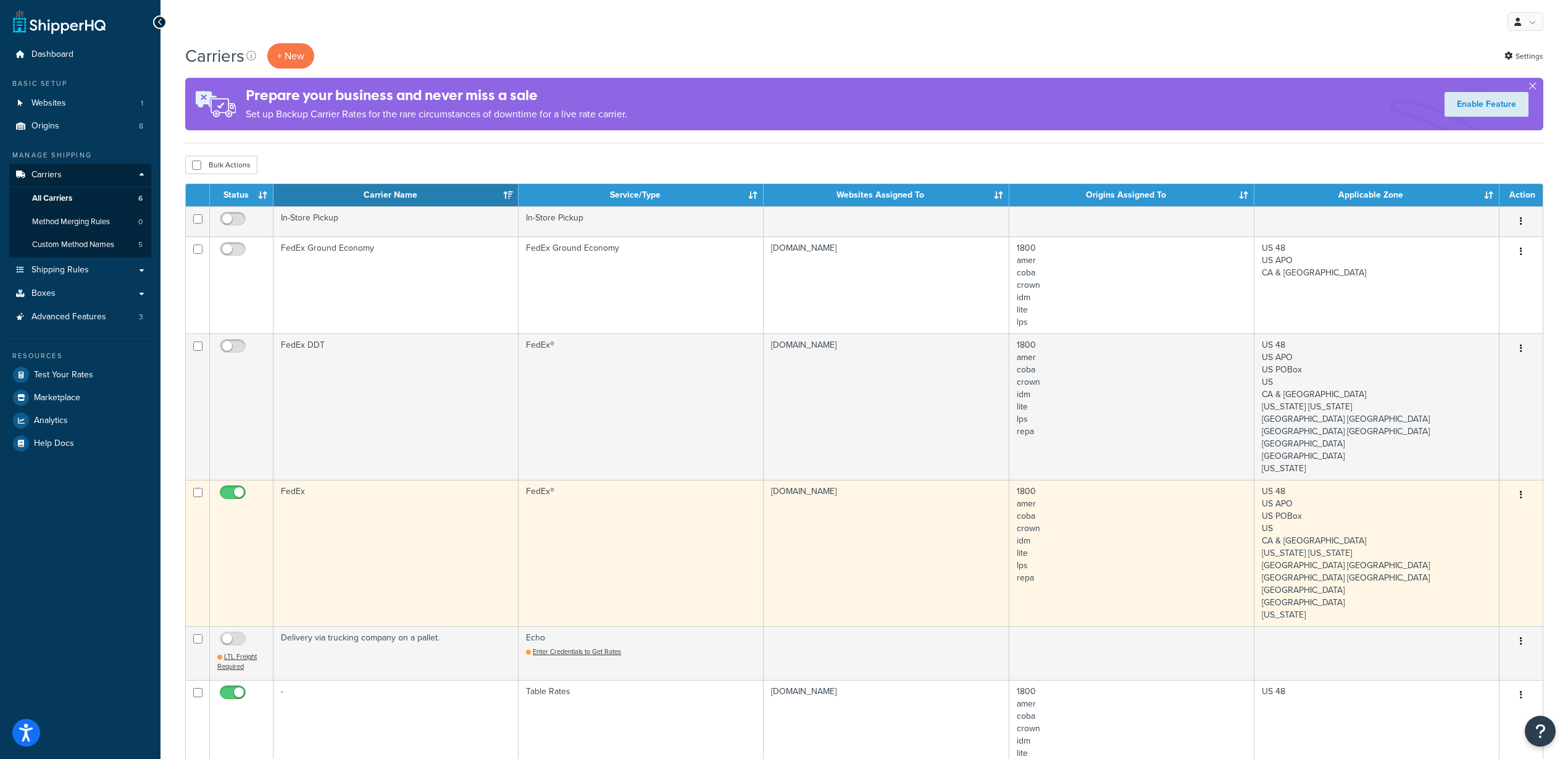
click at [371, 504] on td "FedEx" at bounding box center [396, 553] width 245 height 147
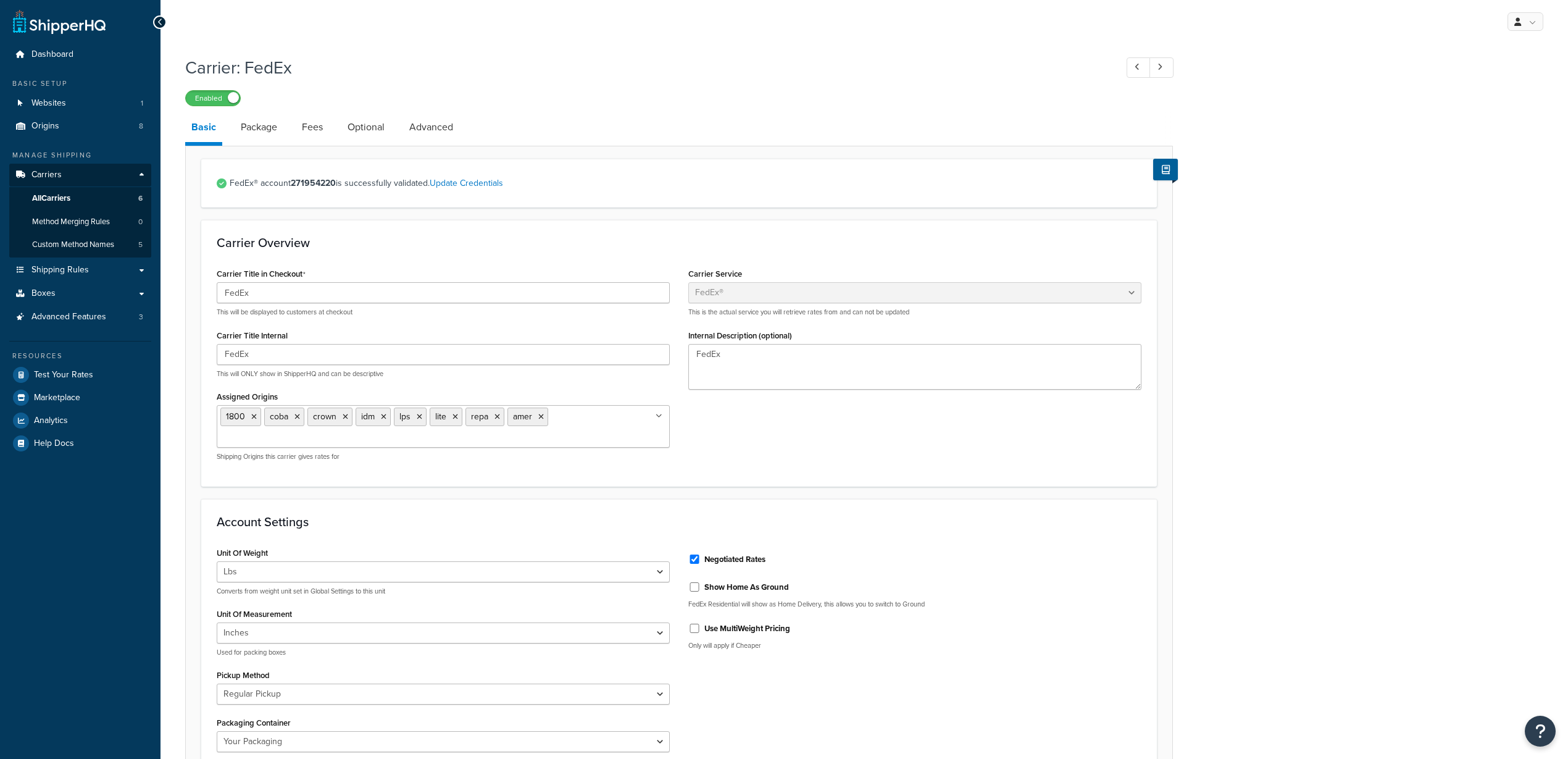
select select "fedEx"
select select "REGULAR_PICKUP"
select select "YOUR_PACKAGING"
click at [305, 126] on link "Fees" at bounding box center [312, 127] width 34 height 30
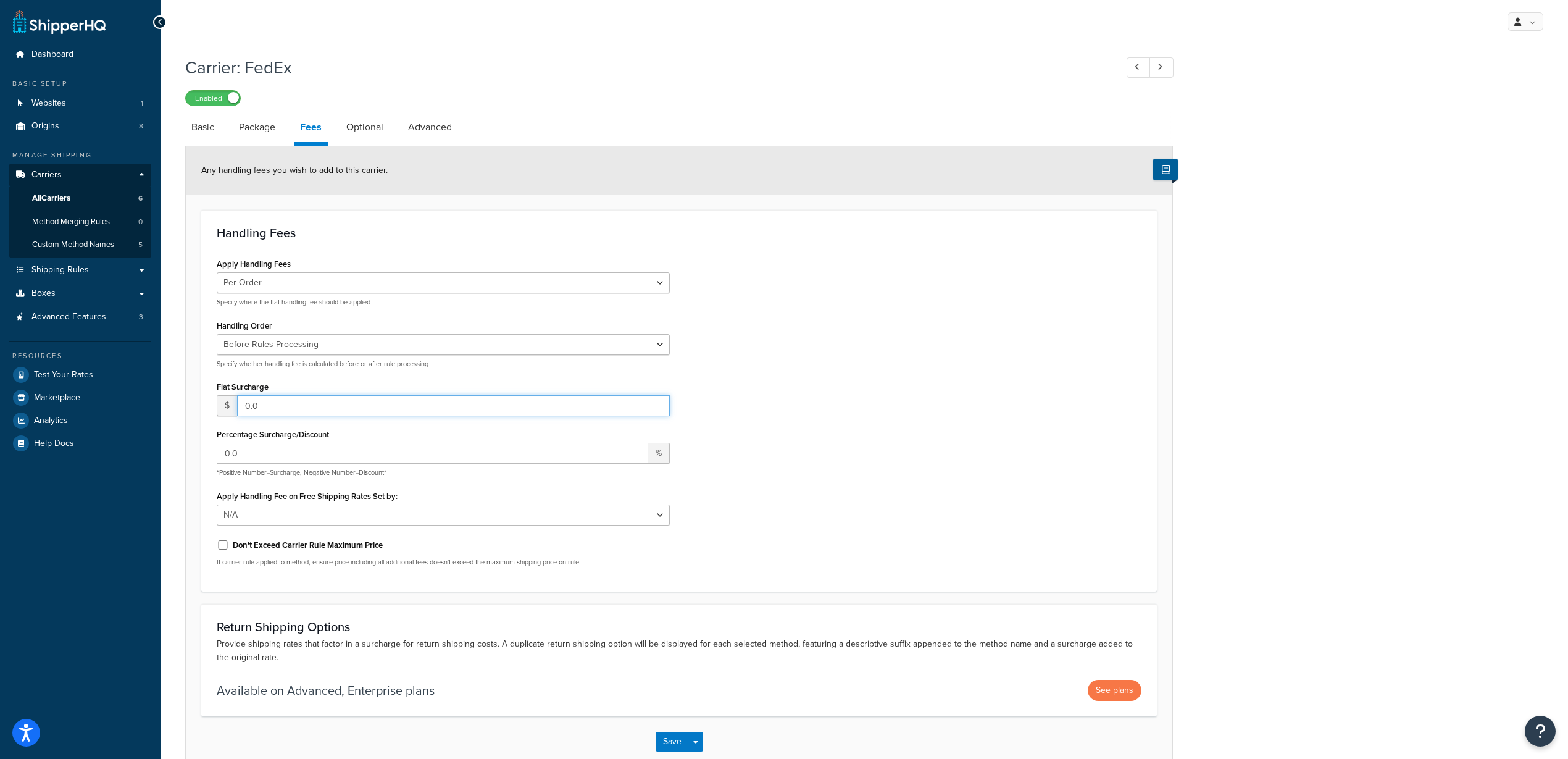
click at [245, 401] on input "0.0" at bounding box center [453, 406] width 433 height 21
type input "2.0"
click at [660, 740] on button "Save" at bounding box center [672, 742] width 34 height 20
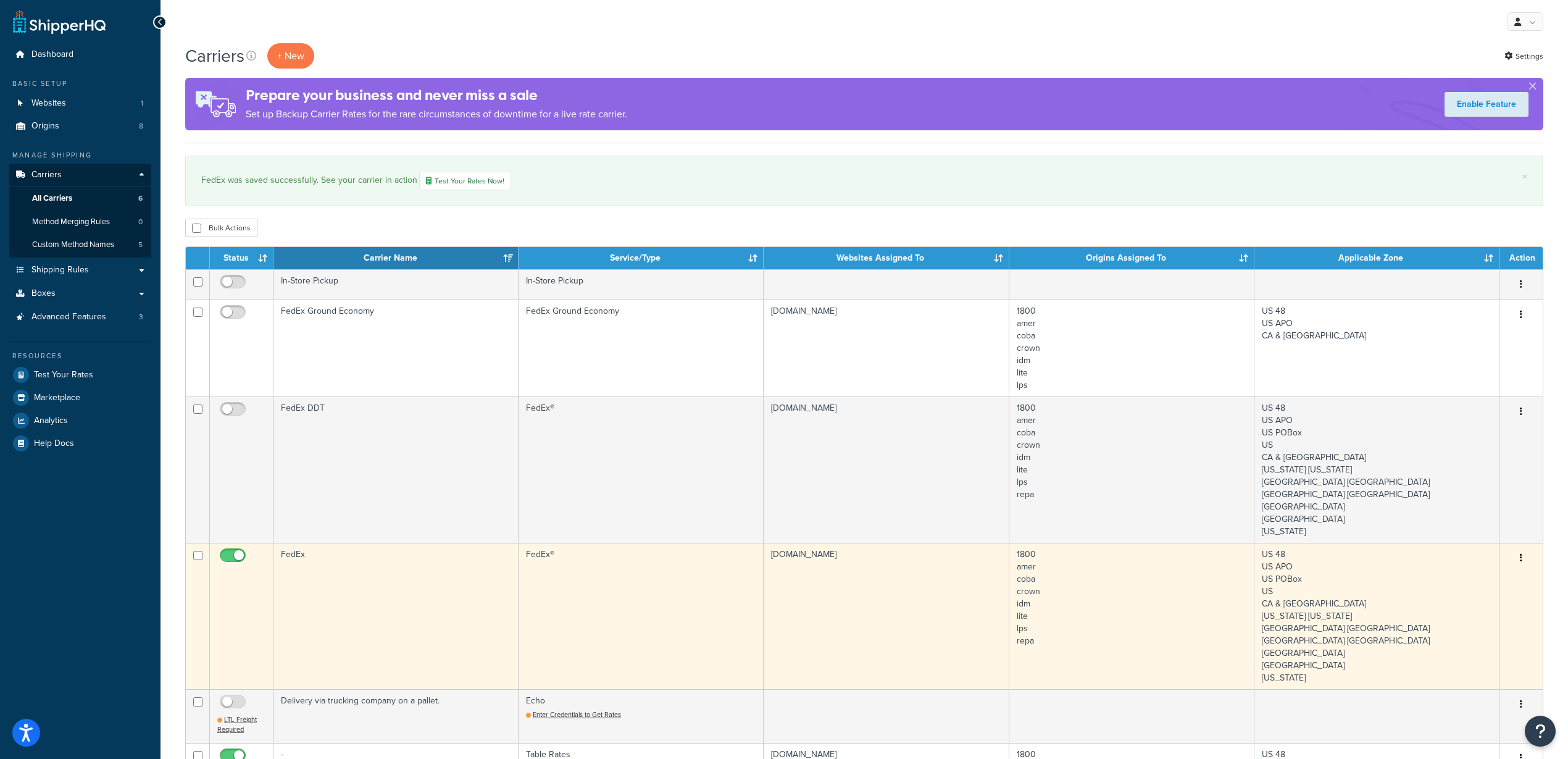
click at [443, 544] on td "FedEx" at bounding box center [396, 616] width 245 height 147
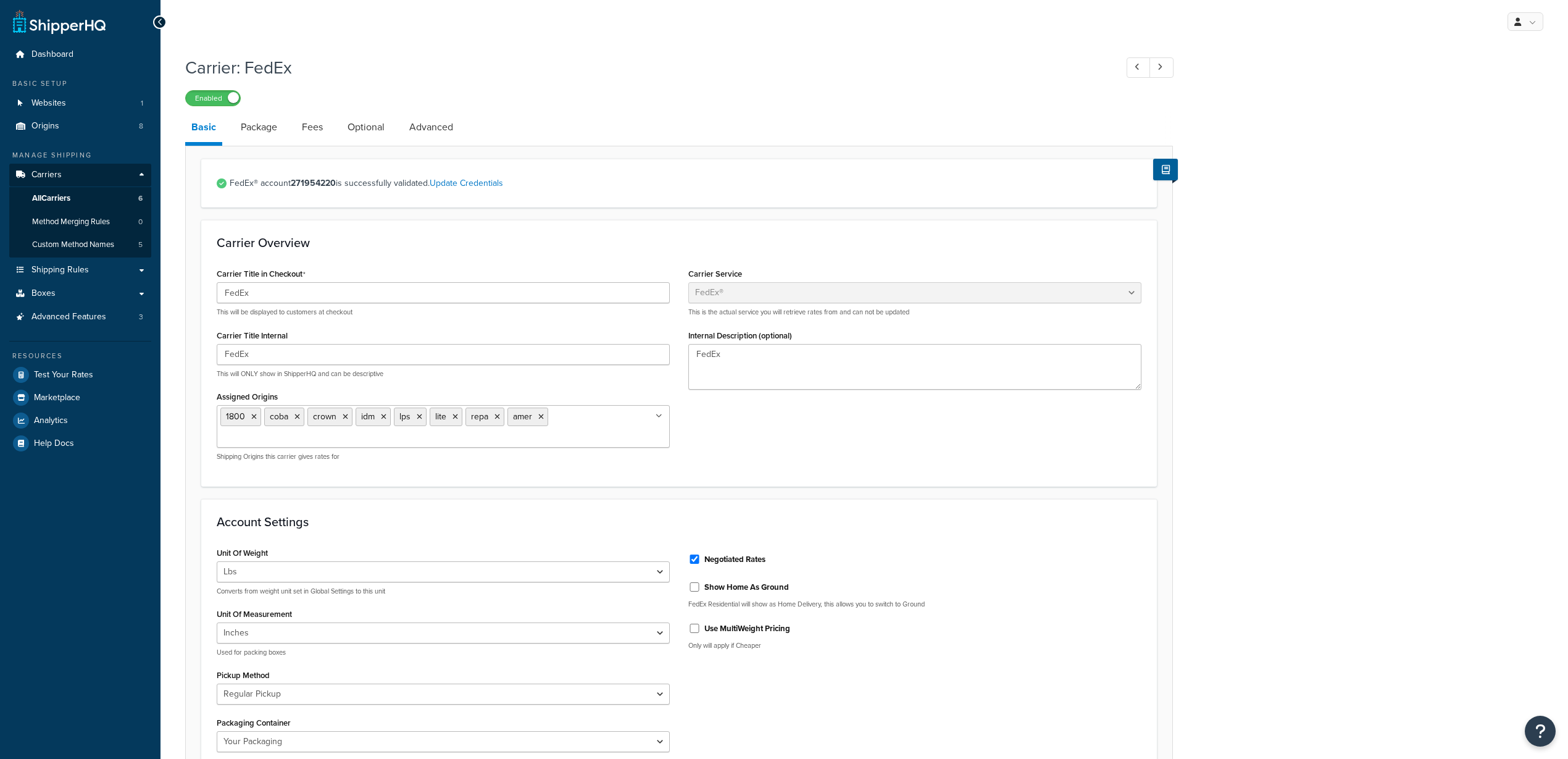
select select "fedEx"
select select "REGULAR_PICKUP"
select select "YOUR_PACKAGING"
click at [267, 125] on link "Package" at bounding box center [259, 127] width 49 height 30
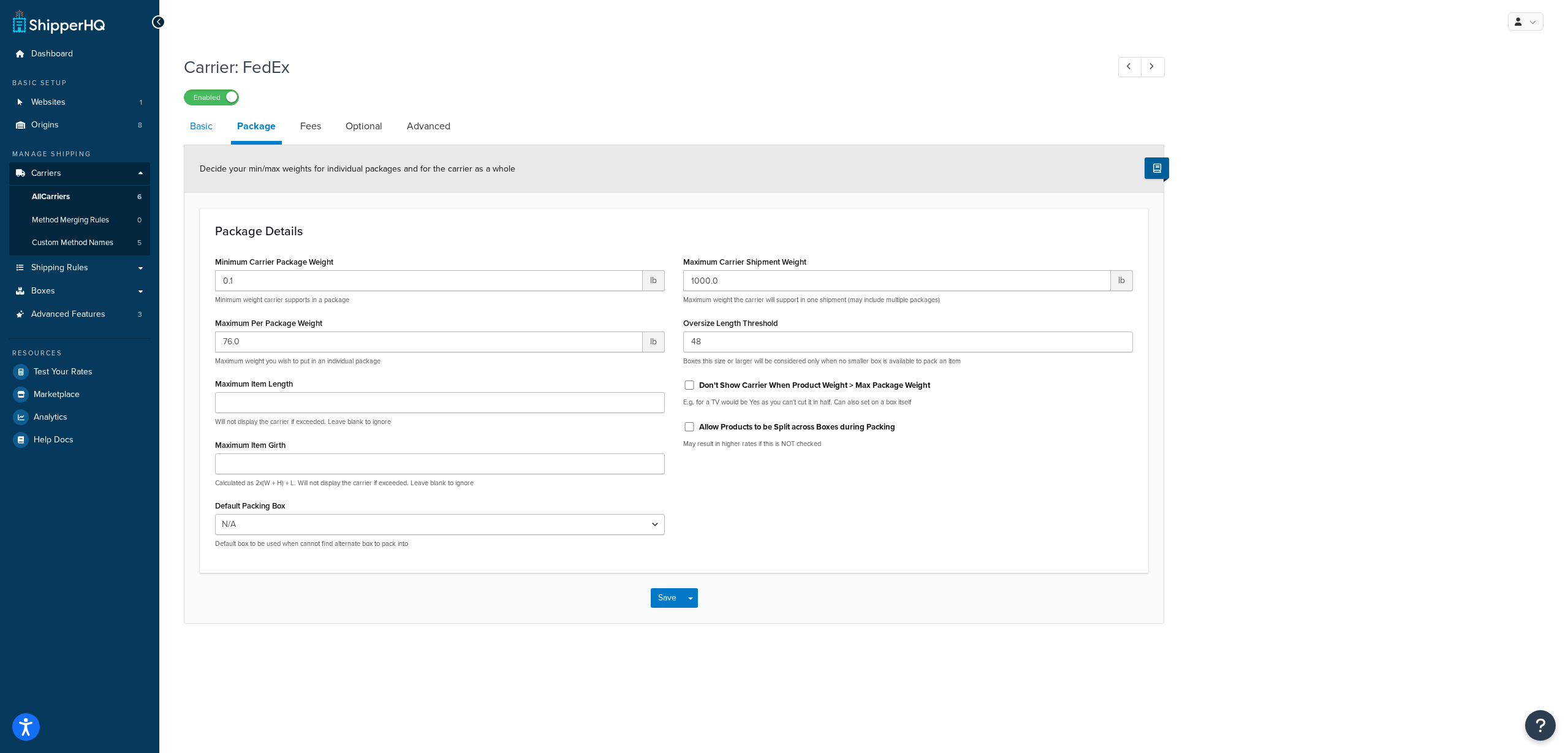
click at [213, 128] on link "Basic" at bounding box center [201, 126] width 35 height 29
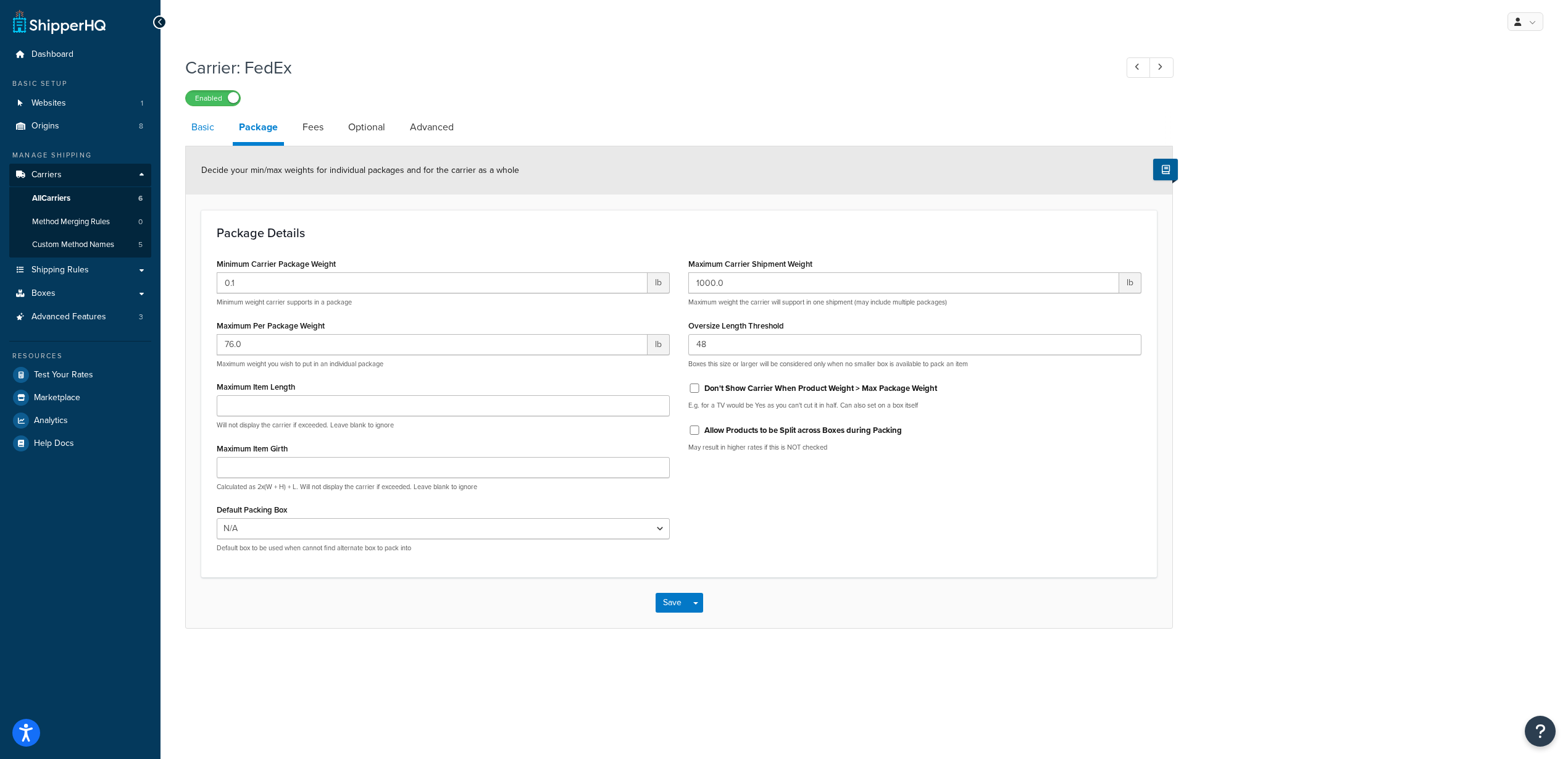
select select "fedEx"
select select "REGULAR_PICKUP"
select select "YOUR_PACKAGING"
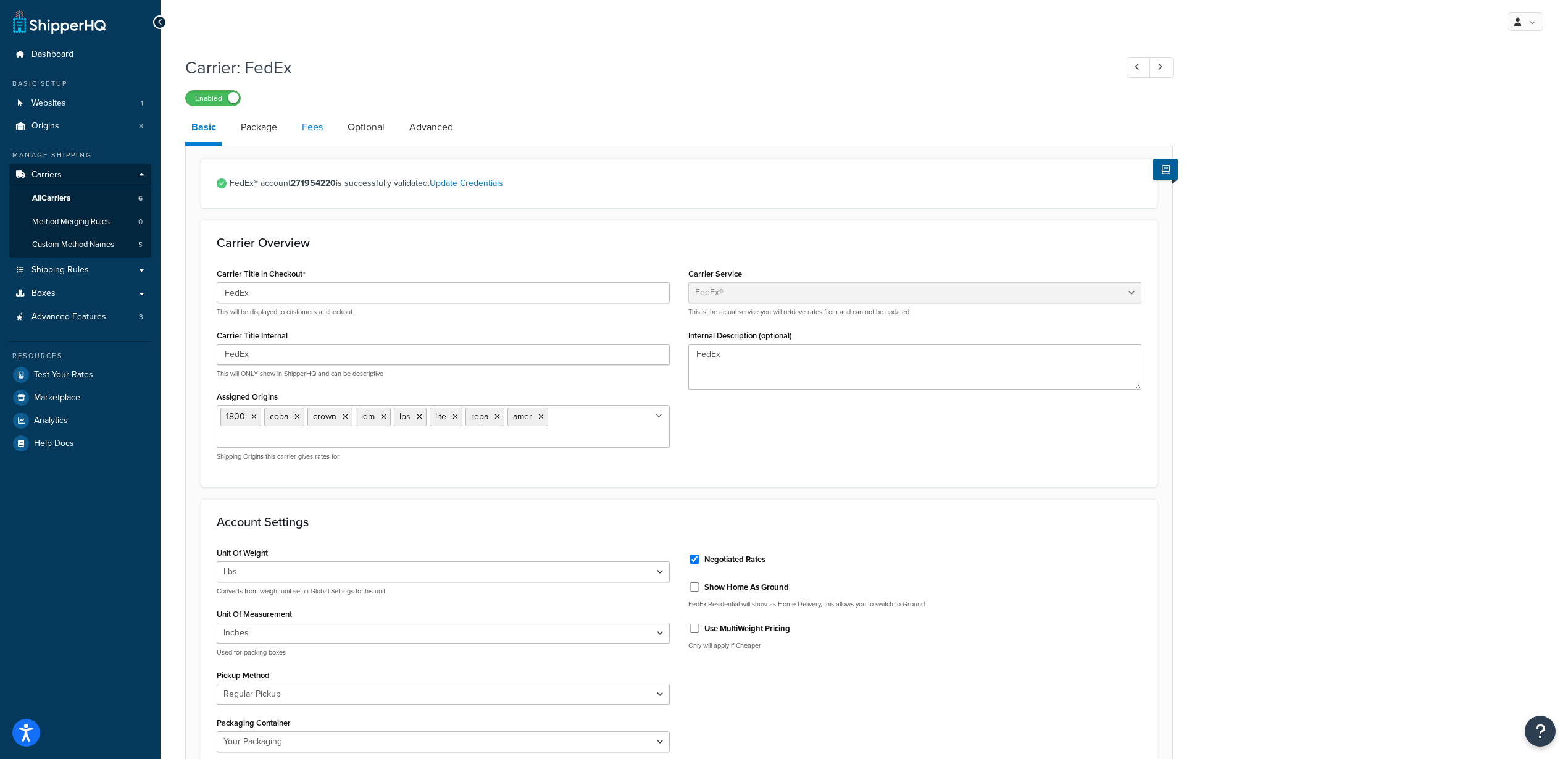
click at [309, 124] on link "Fees" at bounding box center [312, 127] width 34 height 30
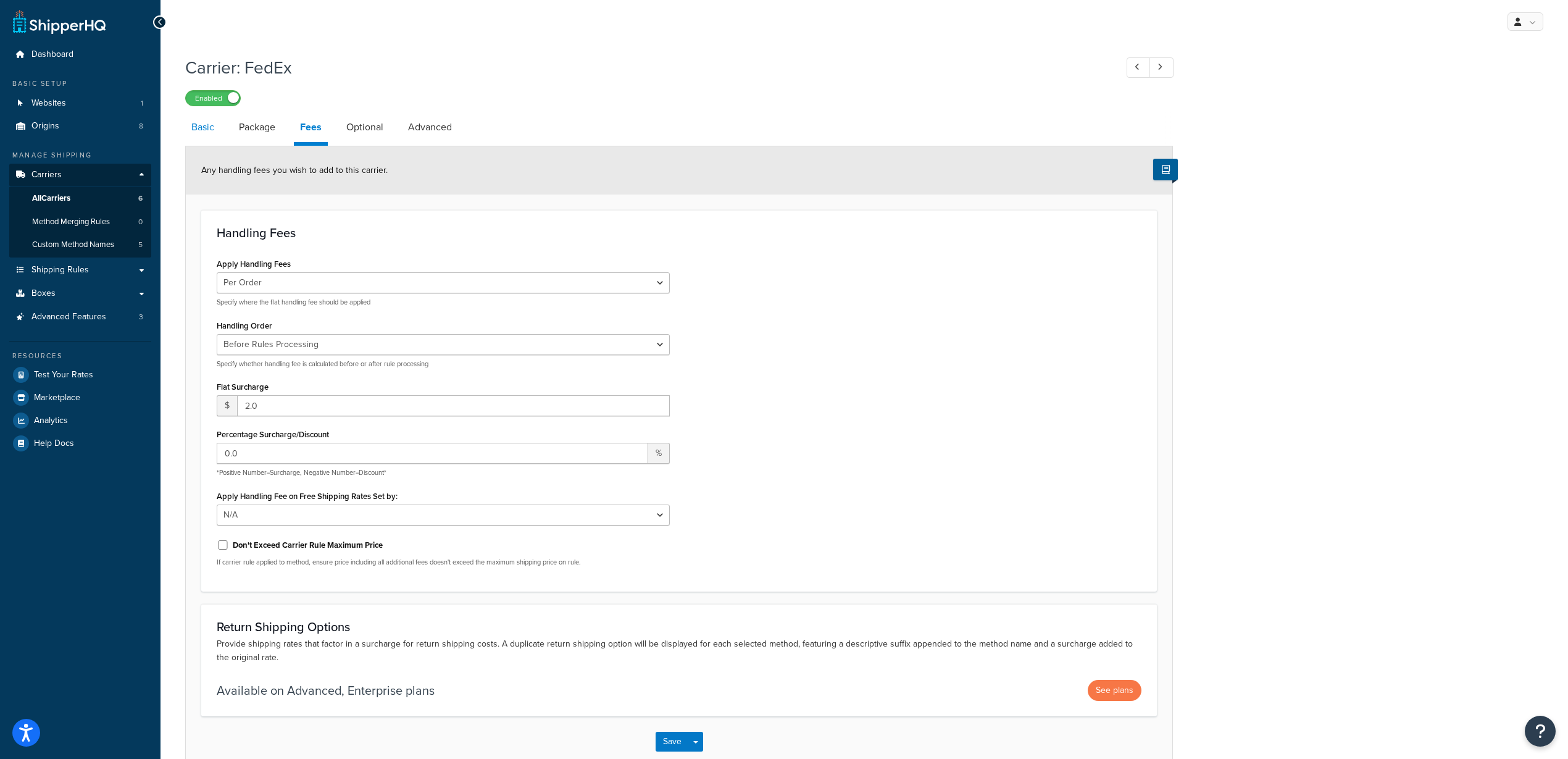
click at [193, 130] on link "Basic" at bounding box center [203, 127] width 35 height 30
select select "fedEx"
select select "REGULAR_PICKUP"
select select "YOUR_PACKAGING"
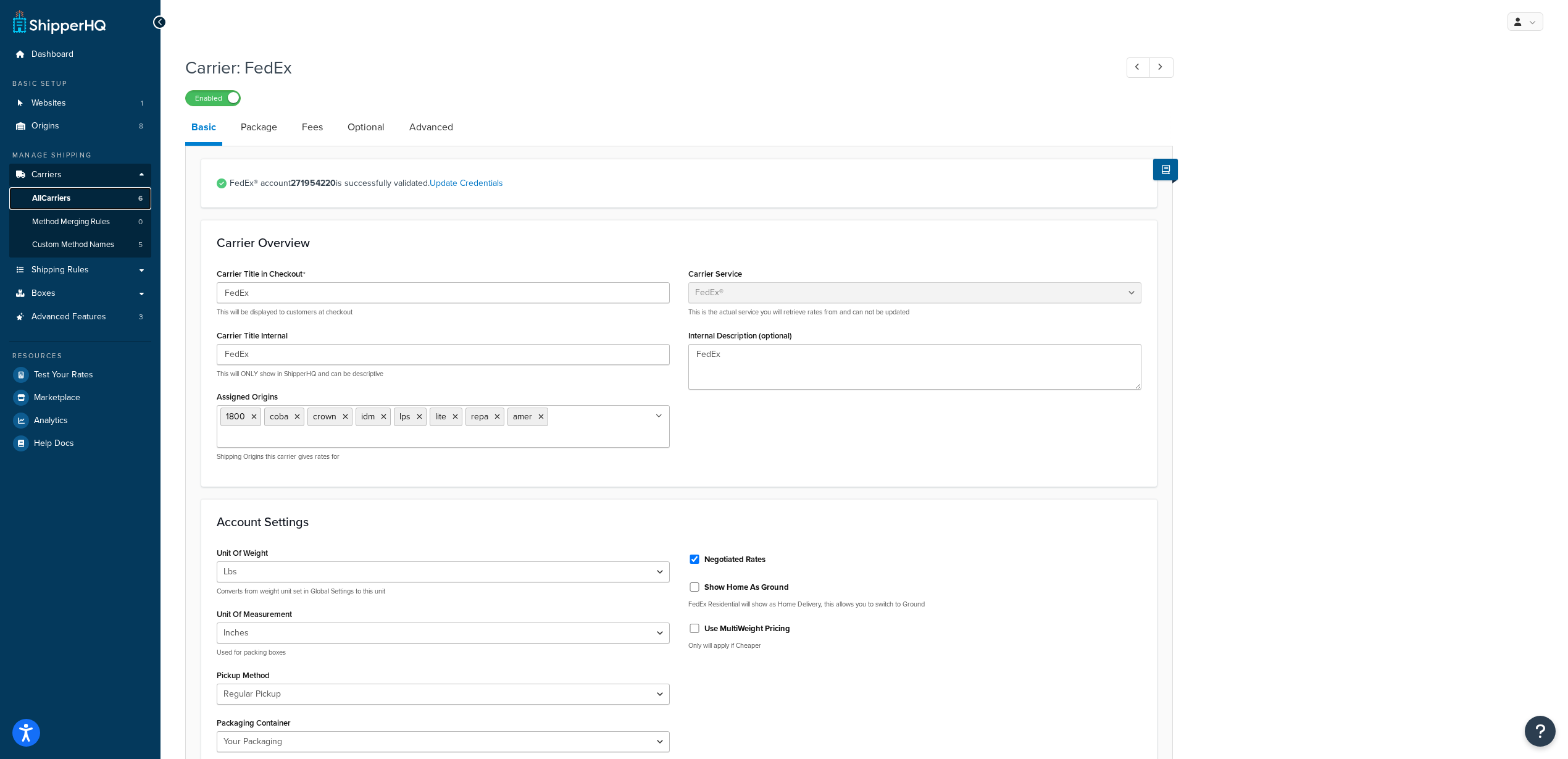
click at [50, 197] on span "All Carriers" at bounding box center [51, 199] width 38 height 11
